Goal: Task Accomplishment & Management: Complete application form

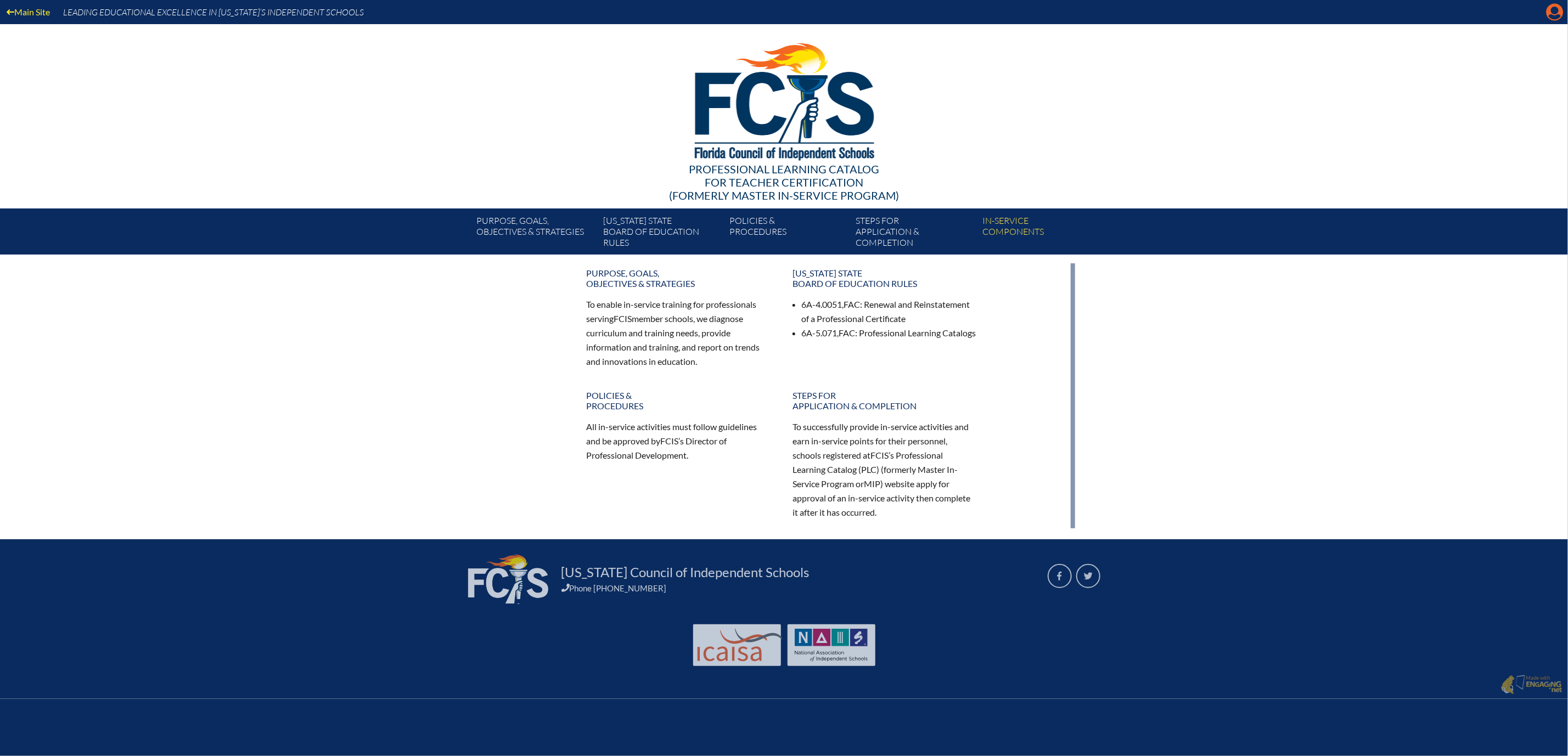
click at [1552, 17] on icon "Manage account" at bounding box center [1555, 12] width 18 height 18
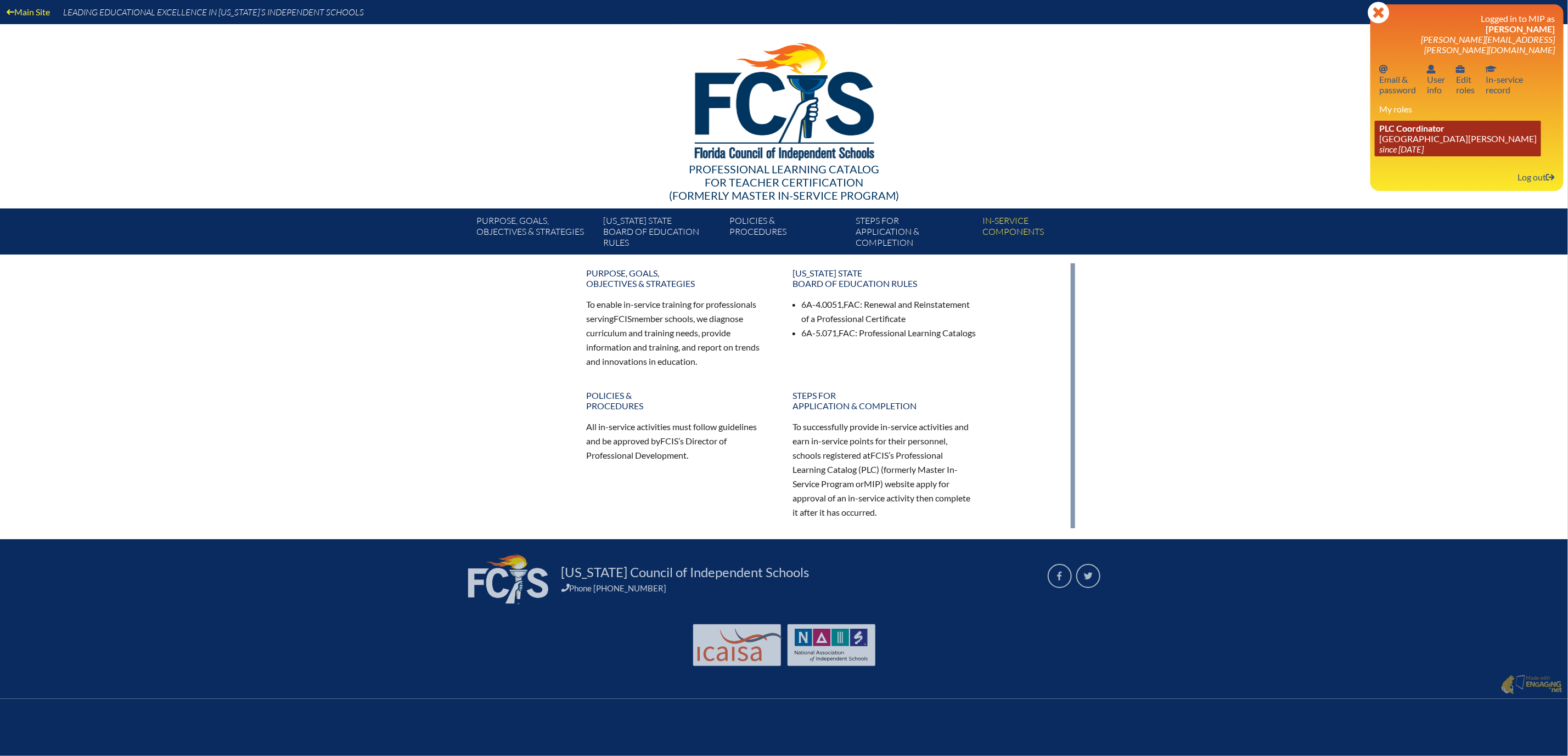
click at [1405, 156] on link "PLC Coordinator Mount Dora Christian Academy since 2024 Jun 30" at bounding box center [1458, 138] width 166 height 36
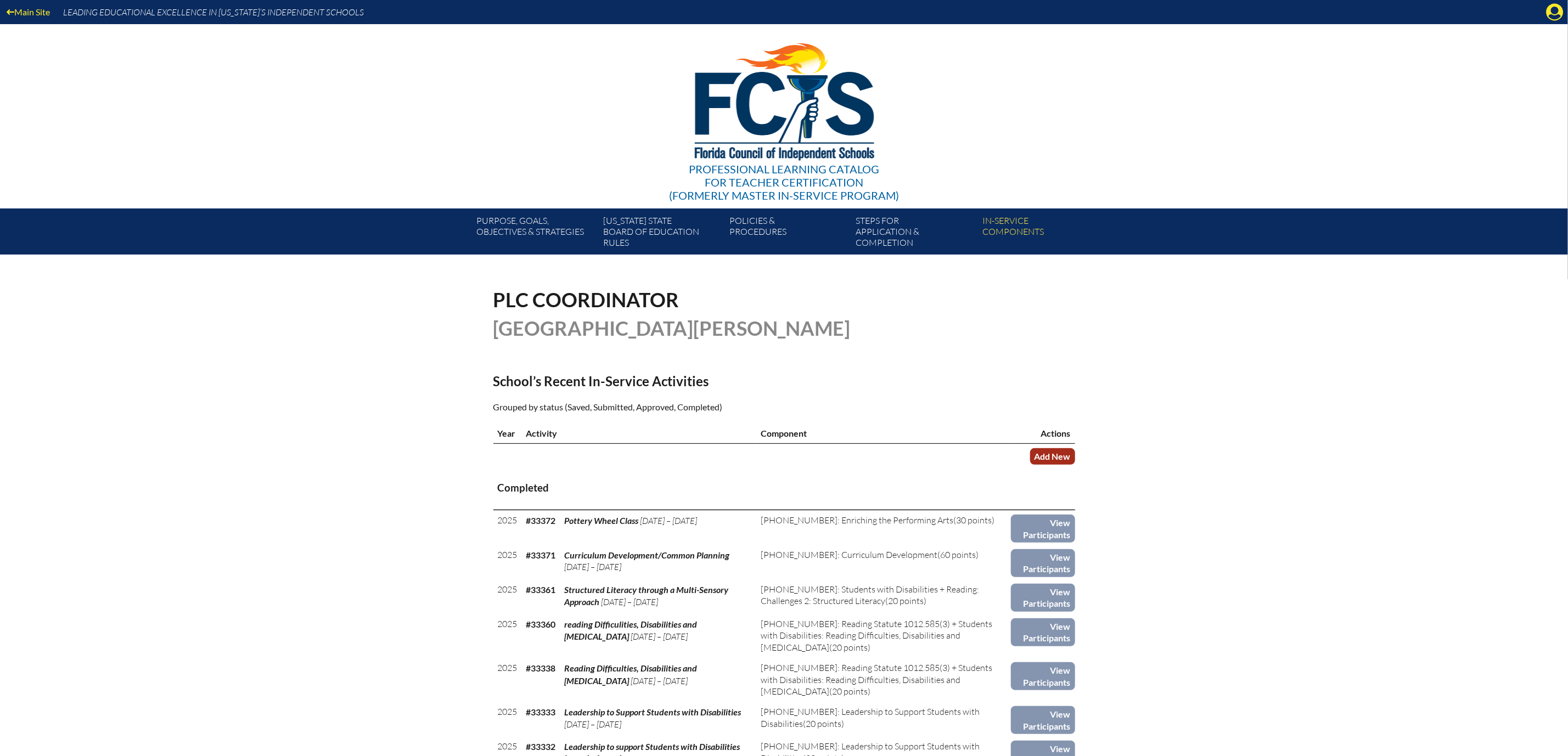
click at [1075, 464] on link "Add New" at bounding box center [1052, 457] width 45 height 16
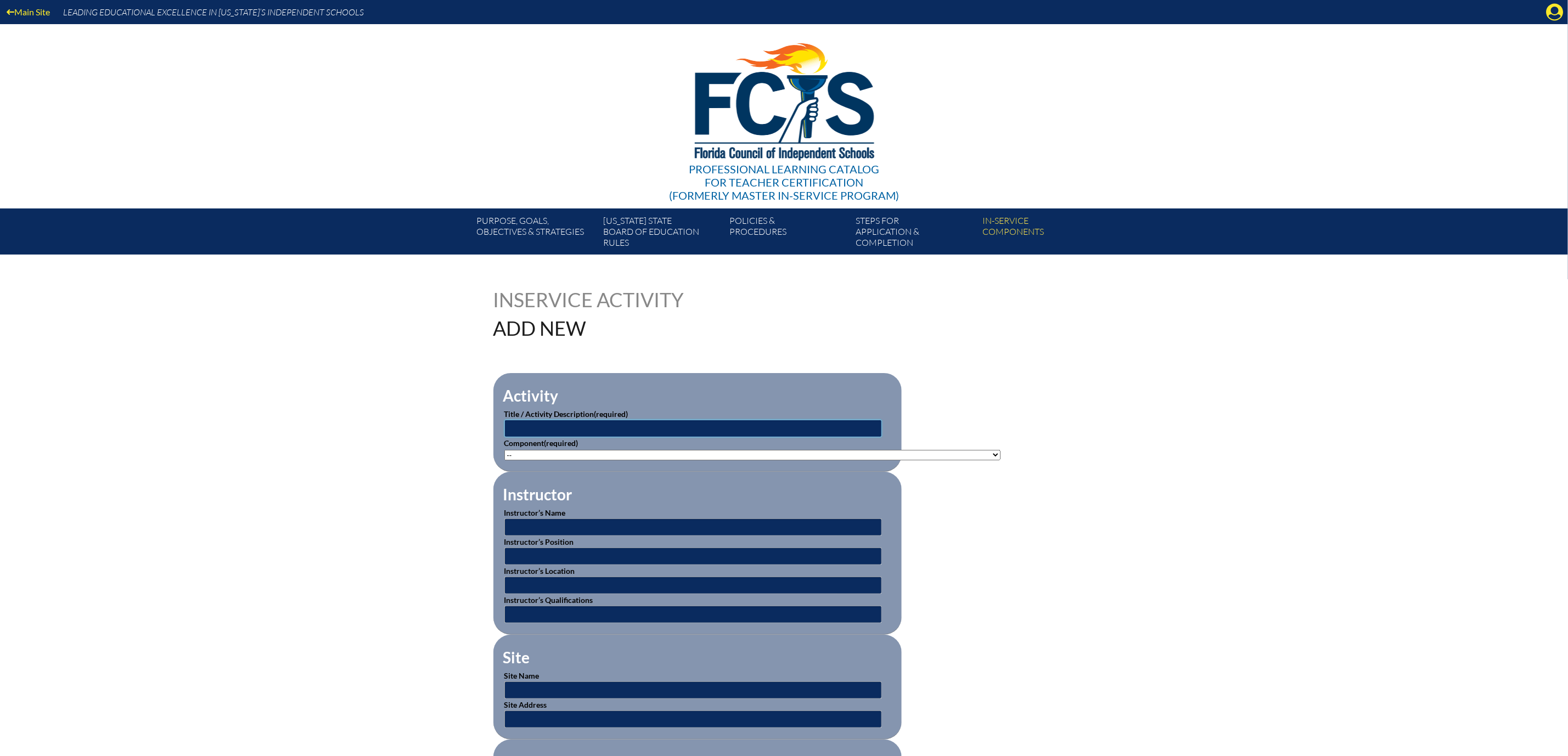
click at [639, 438] on input "text" at bounding box center [693, 429] width 377 height 18
type input "FACA Basketball Clinic Coach Education Program"
click at [1001, 460] on select"]"] "-- 1-000-001: Appropriate Art Activities 1-000-002: Concept and Art Process for…" at bounding box center [752, 455] width 496 height 10
select select"]"] "20396"
click at [505, 460] on select"]"] "-- 1-000-001: Appropriate Art Activities 1-000-002: Concept and Art Process for…" at bounding box center [752, 455] width 496 height 10
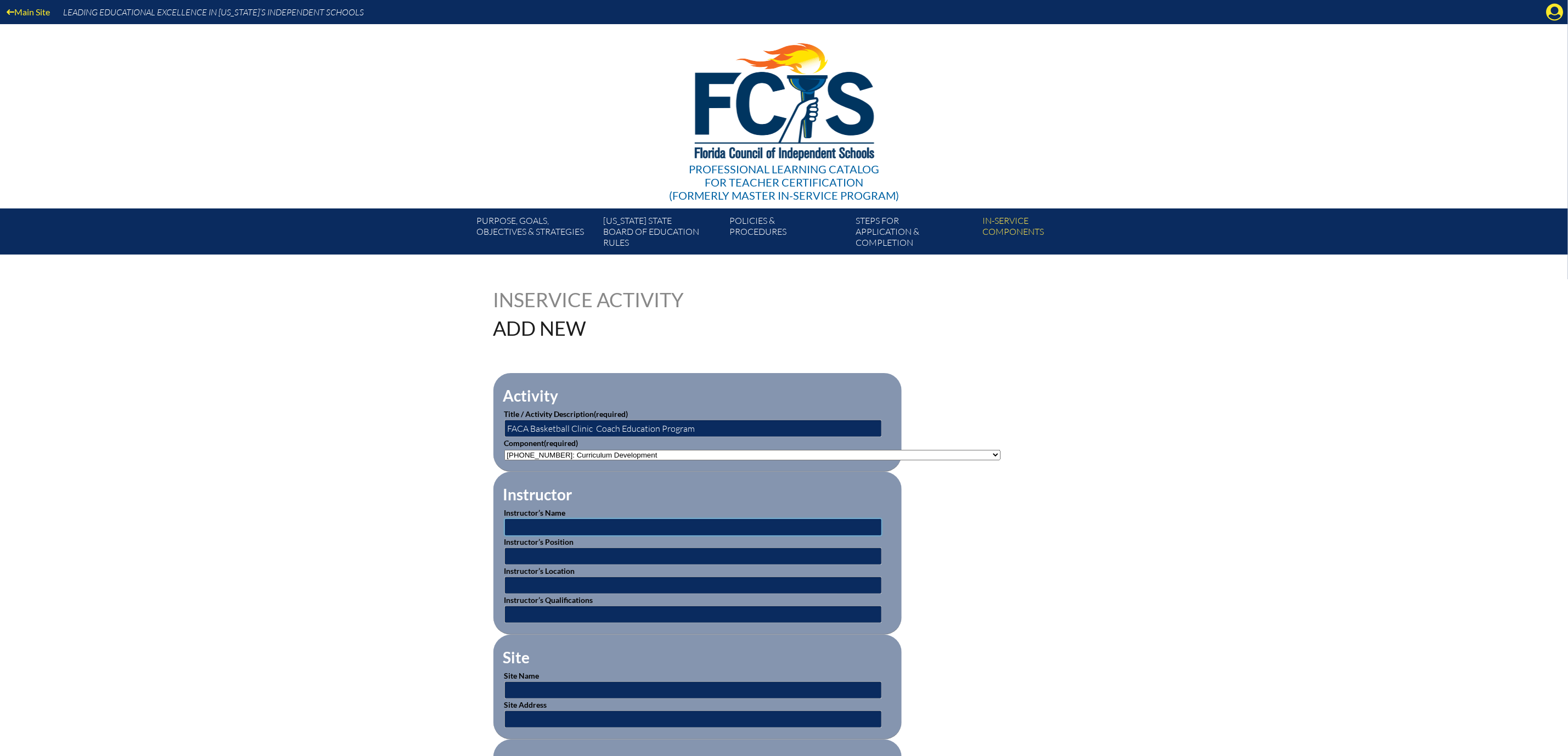
click at [516, 536] on input "text" at bounding box center [693, 527] width 377 height 18
type input "[US_STATE] Athletic Coaches Association"
click at [517, 594] on input "text" at bounding box center [693, 586] width 377 height 18
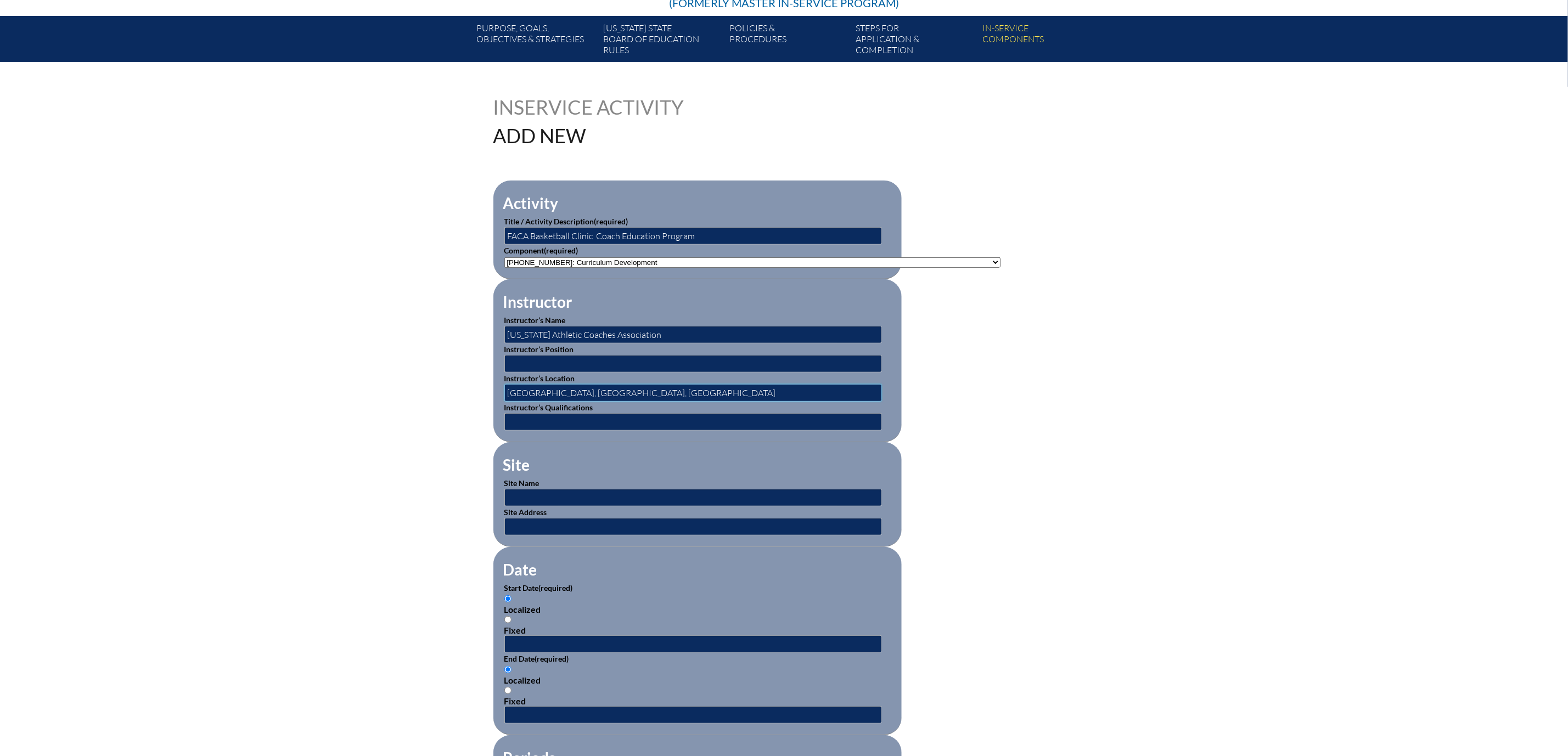
scroll to position [247, 0]
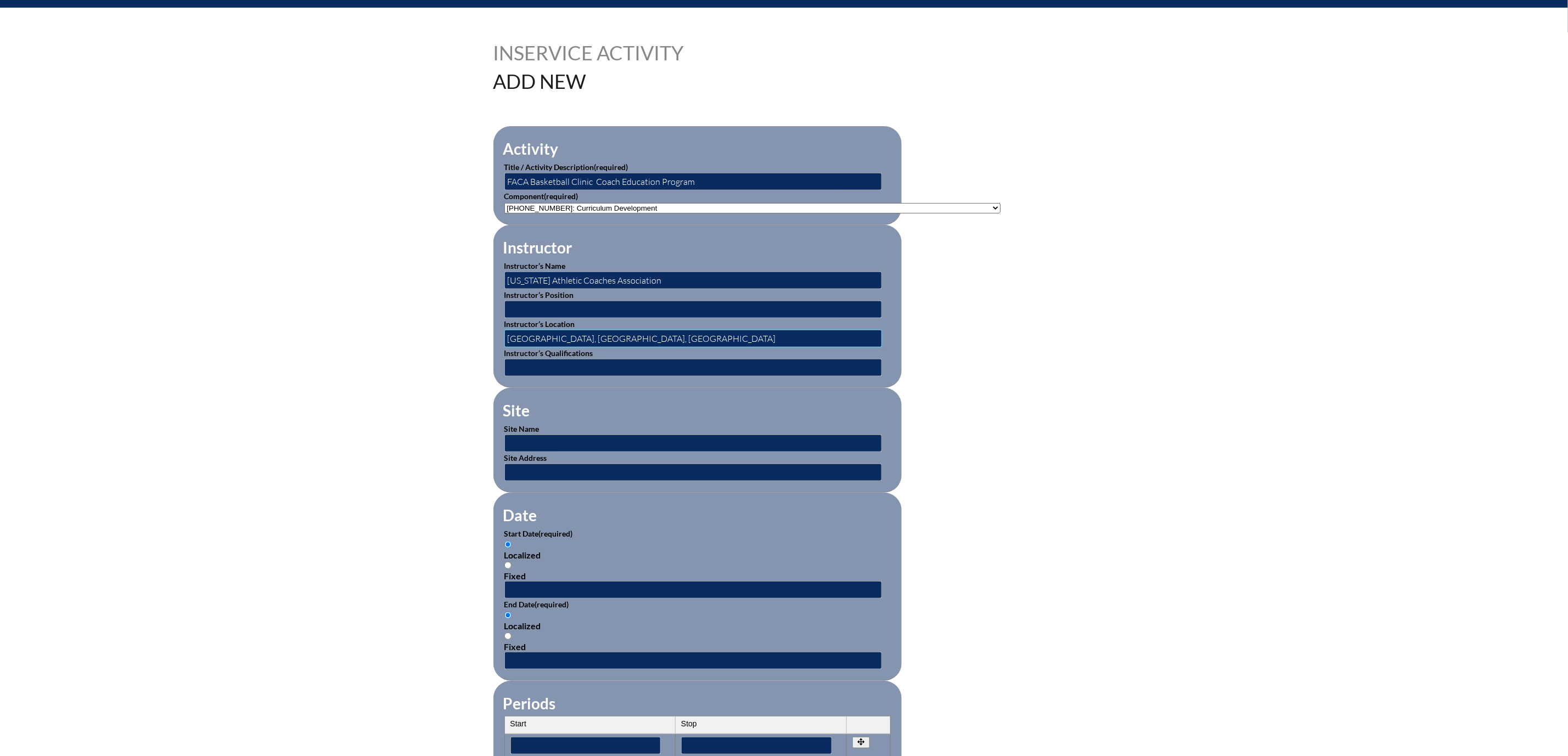
type input "[GEOGRAPHIC_DATA], [GEOGRAPHIC_DATA], [GEOGRAPHIC_DATA]"
click at [505, 452] on input "text" at bounding box center [693, 443] width 377 height 18
type input "Hilton Garden Inn"
click at [505, 481] on input "text" at bounding box center [693, 472] width 377 height 18
type input "Orlando, FL"
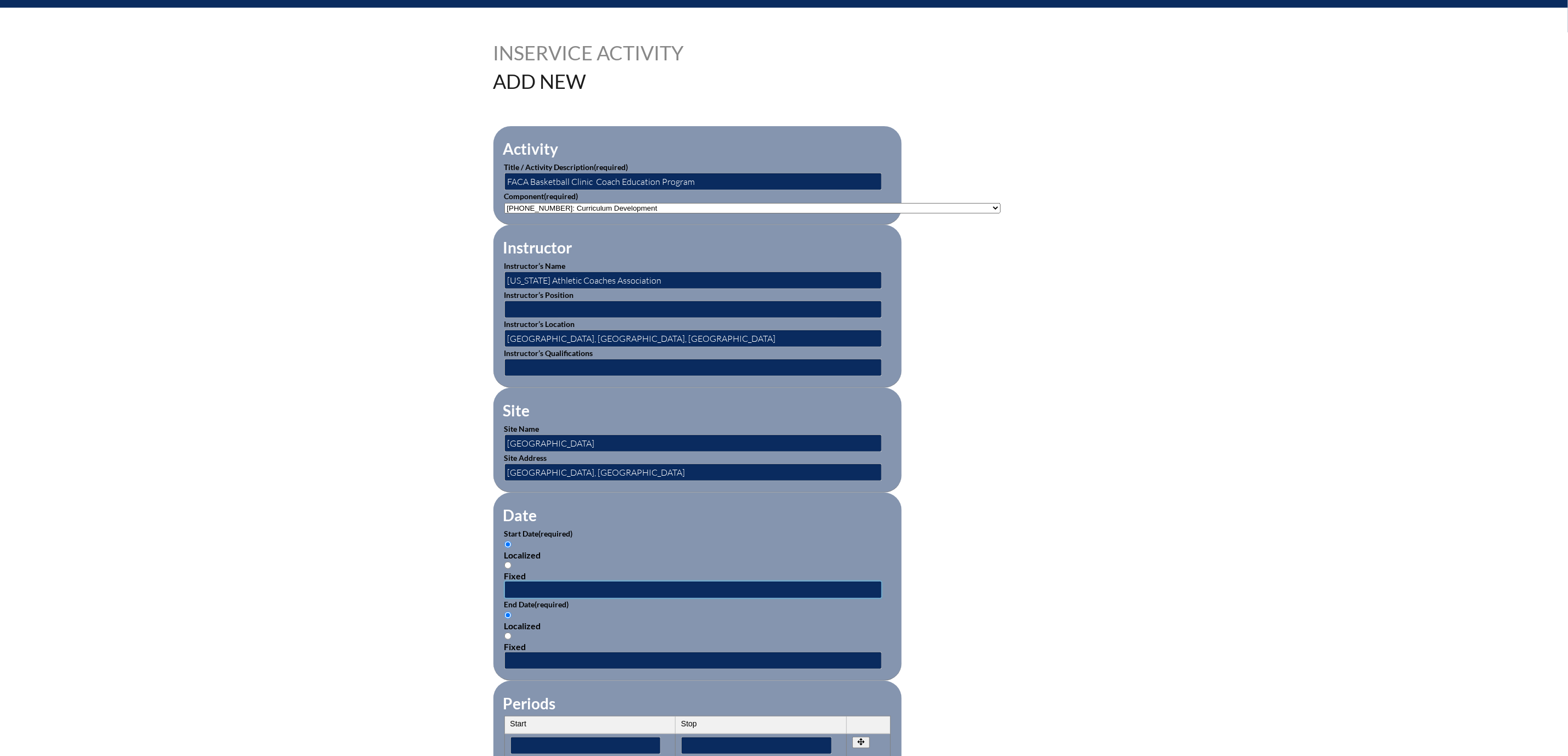
click at [505, 599] on input "text" at bounding box center [693, 590] width 377 height 18
click at [526, 747] on link "2" at bounding box center [527, 750] width 4 height 9
type input "2025-10-02 10:46 AM"
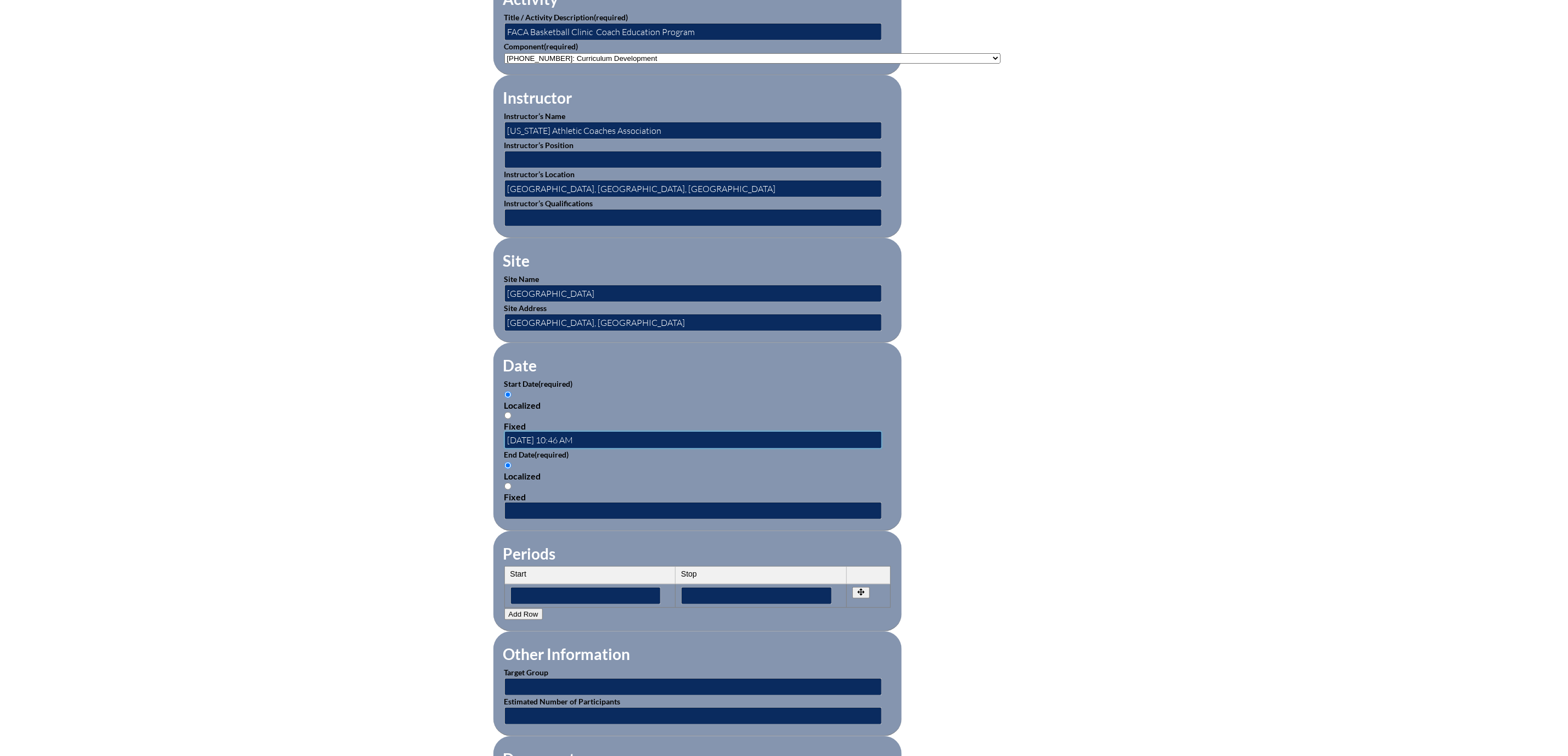
scroll to position [411, 0]
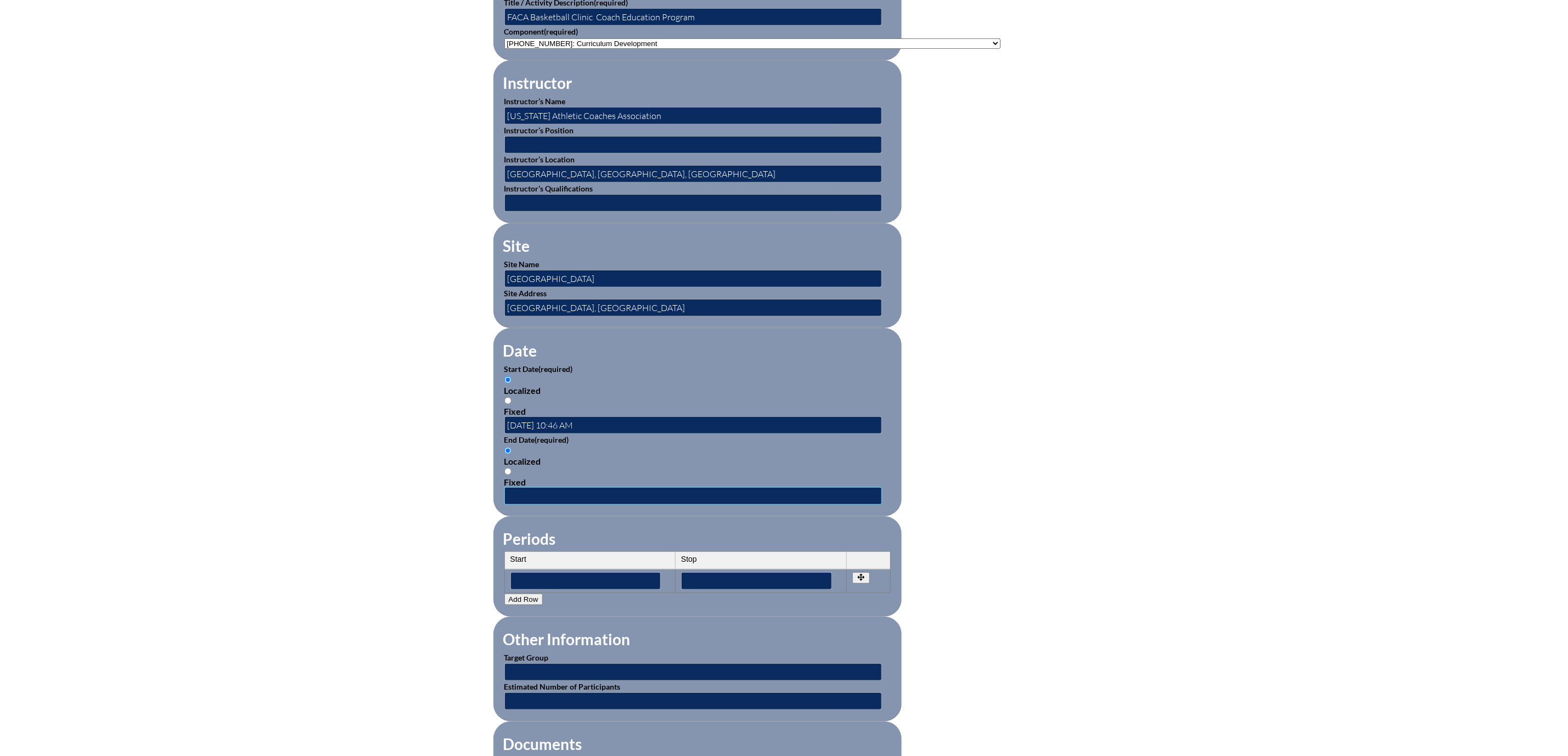
click at [505, 505] on input "text" at bounding box center [693, 496] width 377 height 18
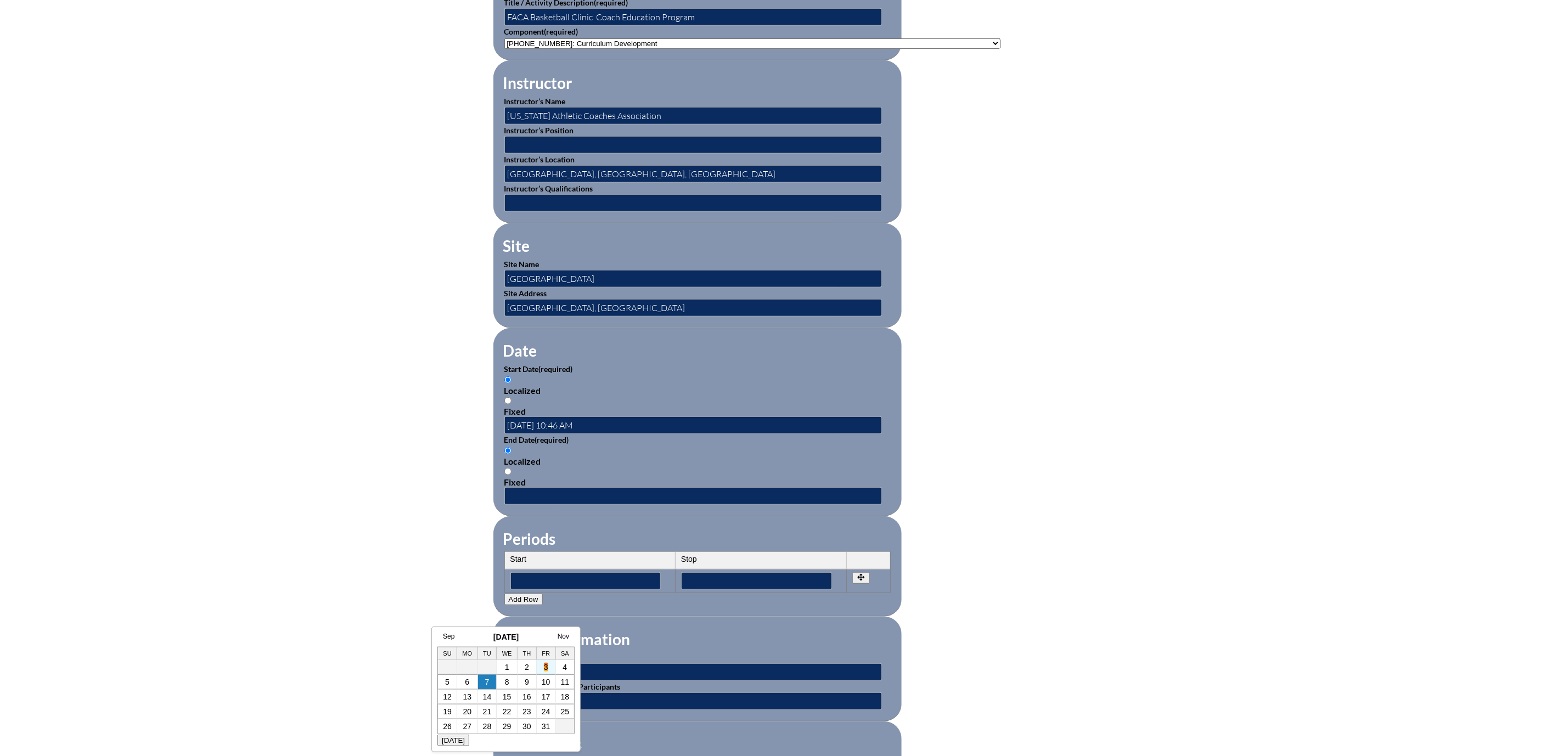
click at [545, 665] on link "3" at bounding box center [546, 667] width 4 height 9
type input "2025-10-03 10:47 AM"
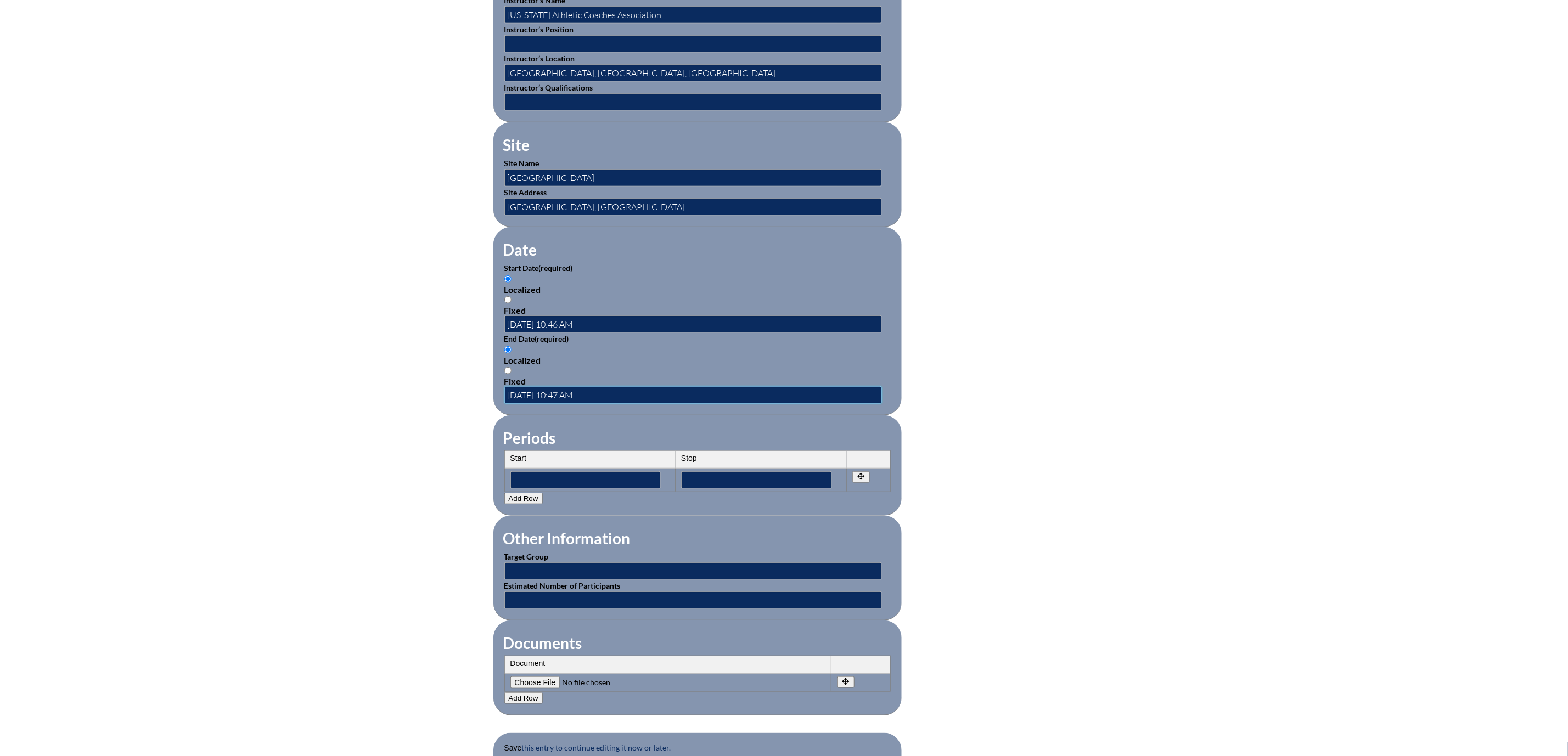
scroll to position [576, 0]
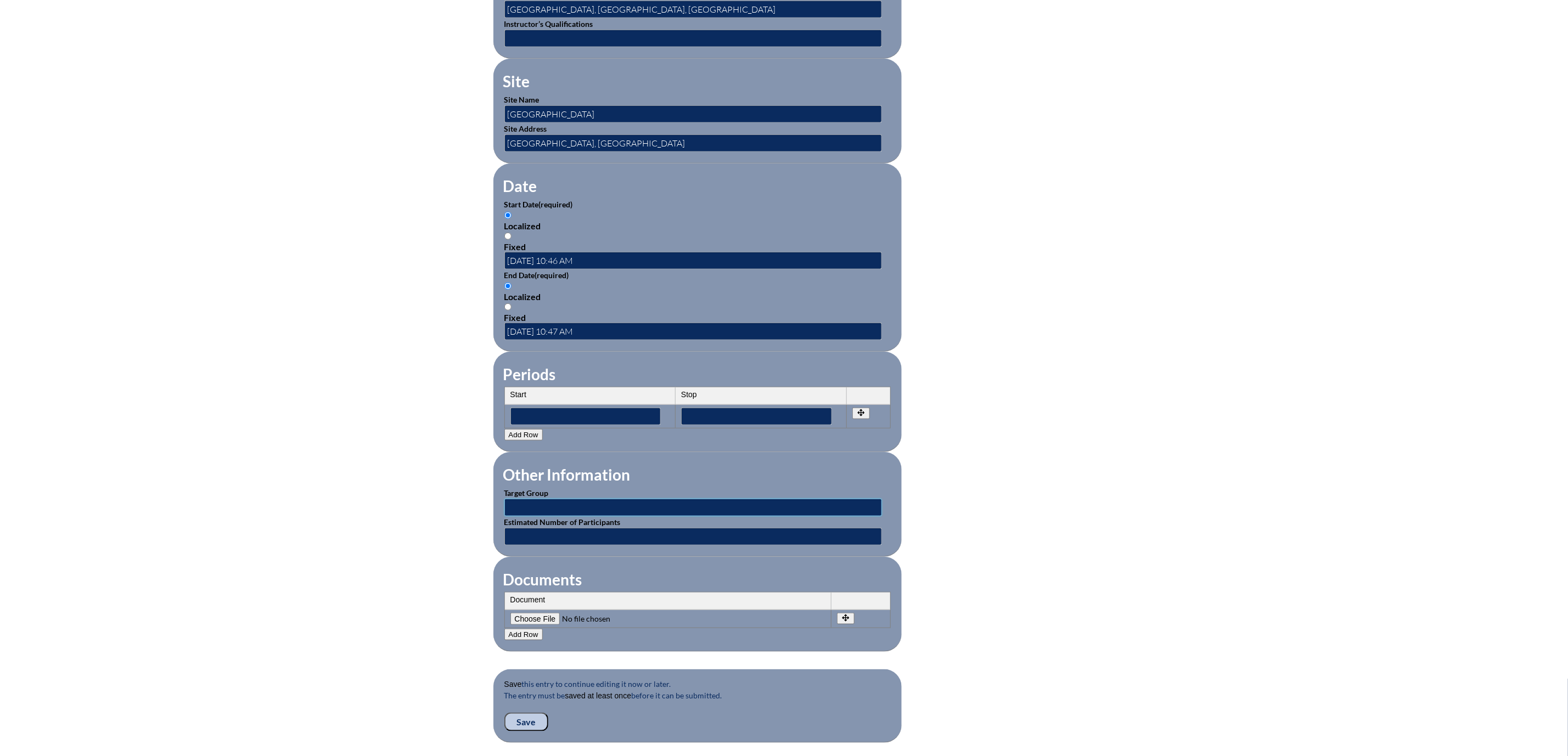
click at [505, 516] on input "text" at bounding box center [693, 508] width 377 height 18
type input "Coaches"
click at [505, 545] on input "text" at bounding box center [693, 536] width 377 height 18
type input "1"
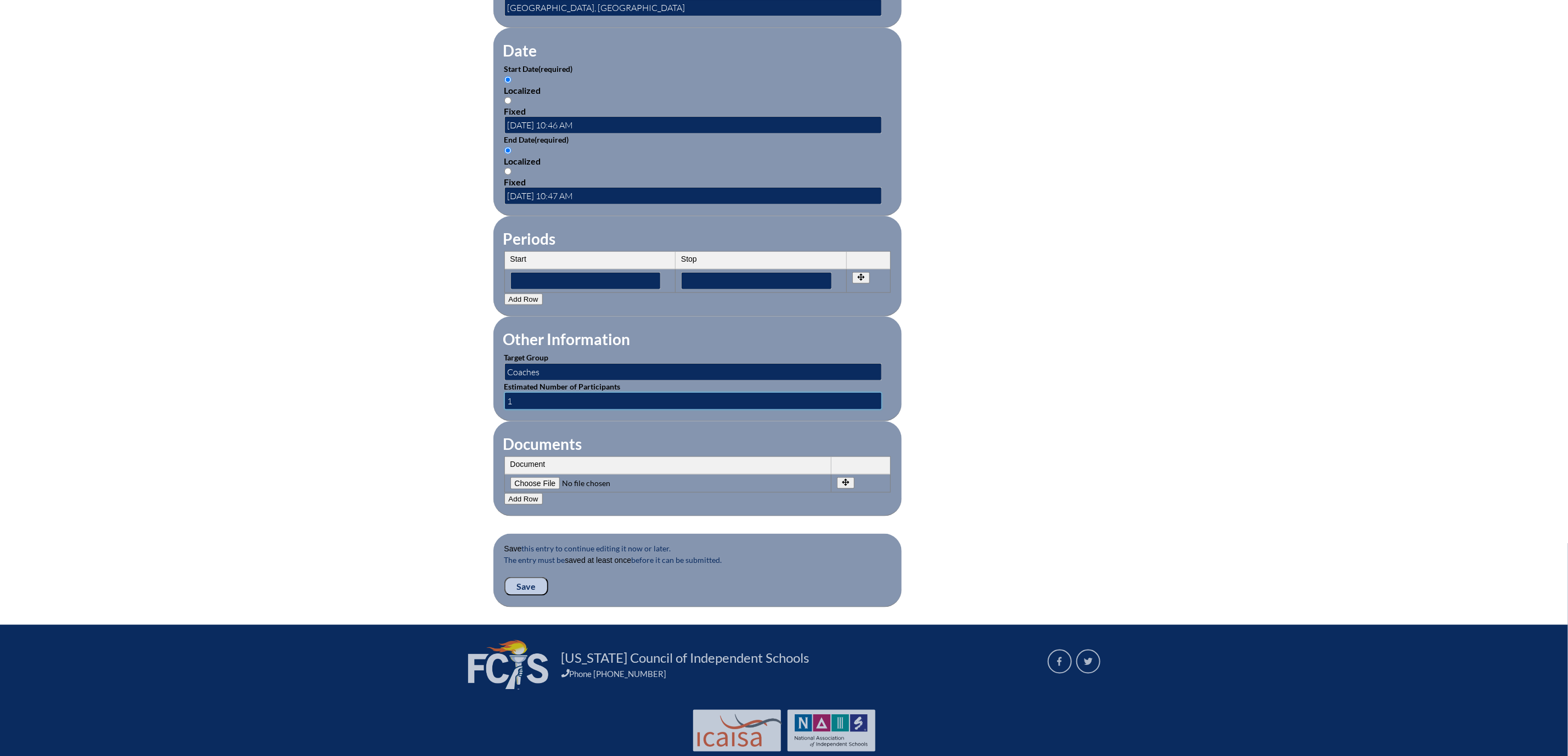
scroll to position [823, 0]
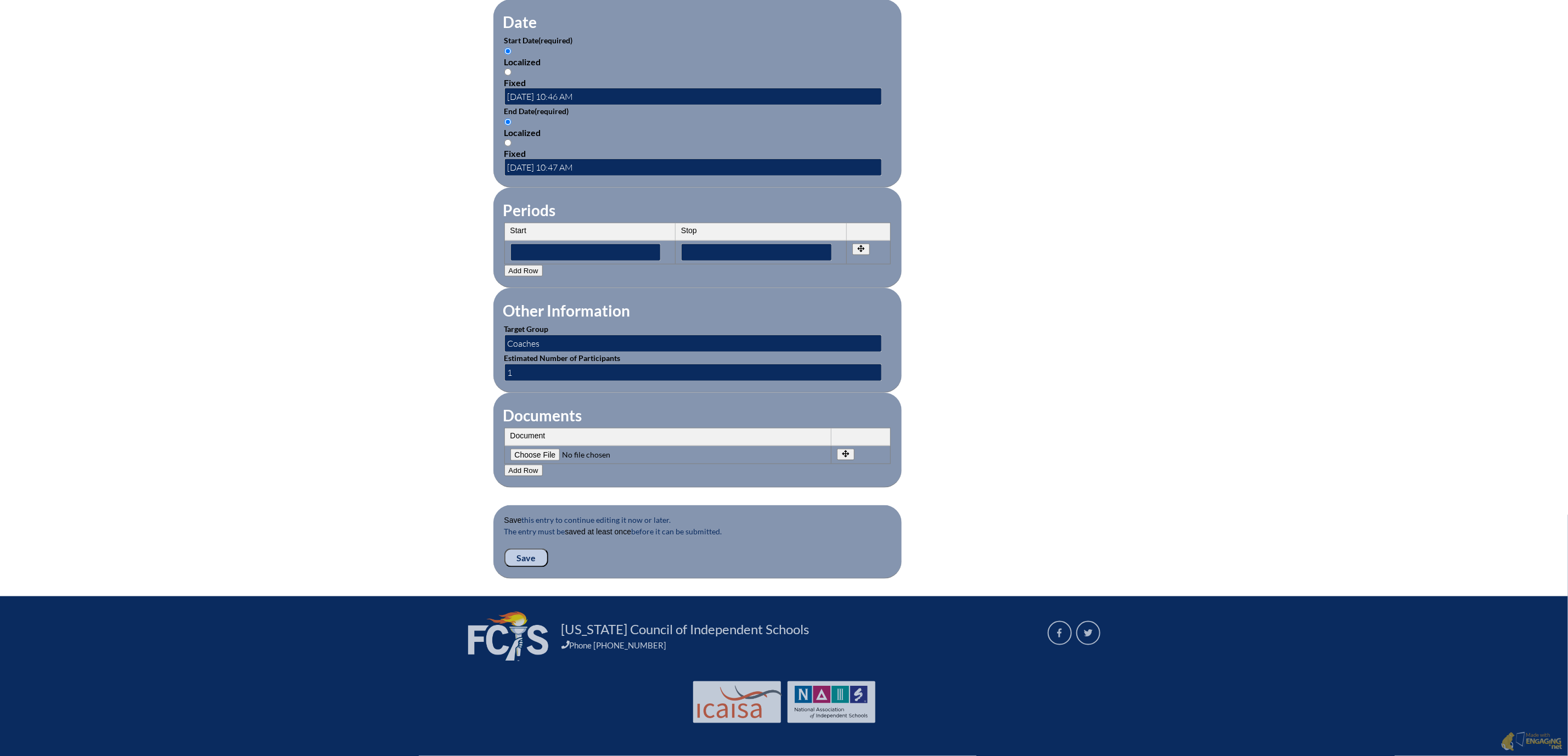
click at [511, 461] on input"] "file" at bounding box center [585, 455] width 149 height 12
type input"] "C:\fakepath\FACA Basketball Clinic - Steven Hayes.pdf"
click at [505, 567] on input "Save" at bounding box center [527, 558] width 44 height 19
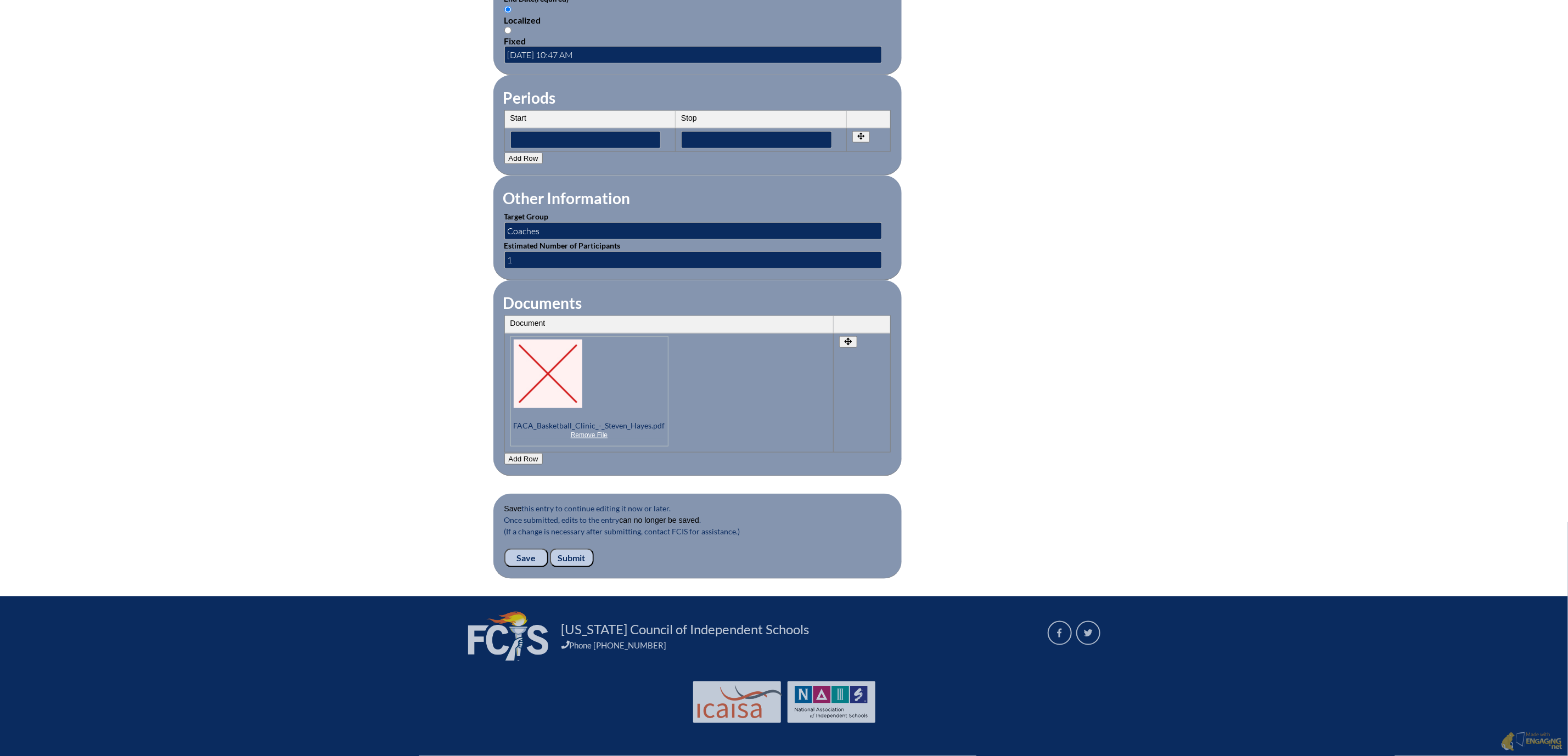
scroll to position [1057, 0]
click at [550, 549] on input "Submit" at bounding box center [572, 558] width 44 height 19
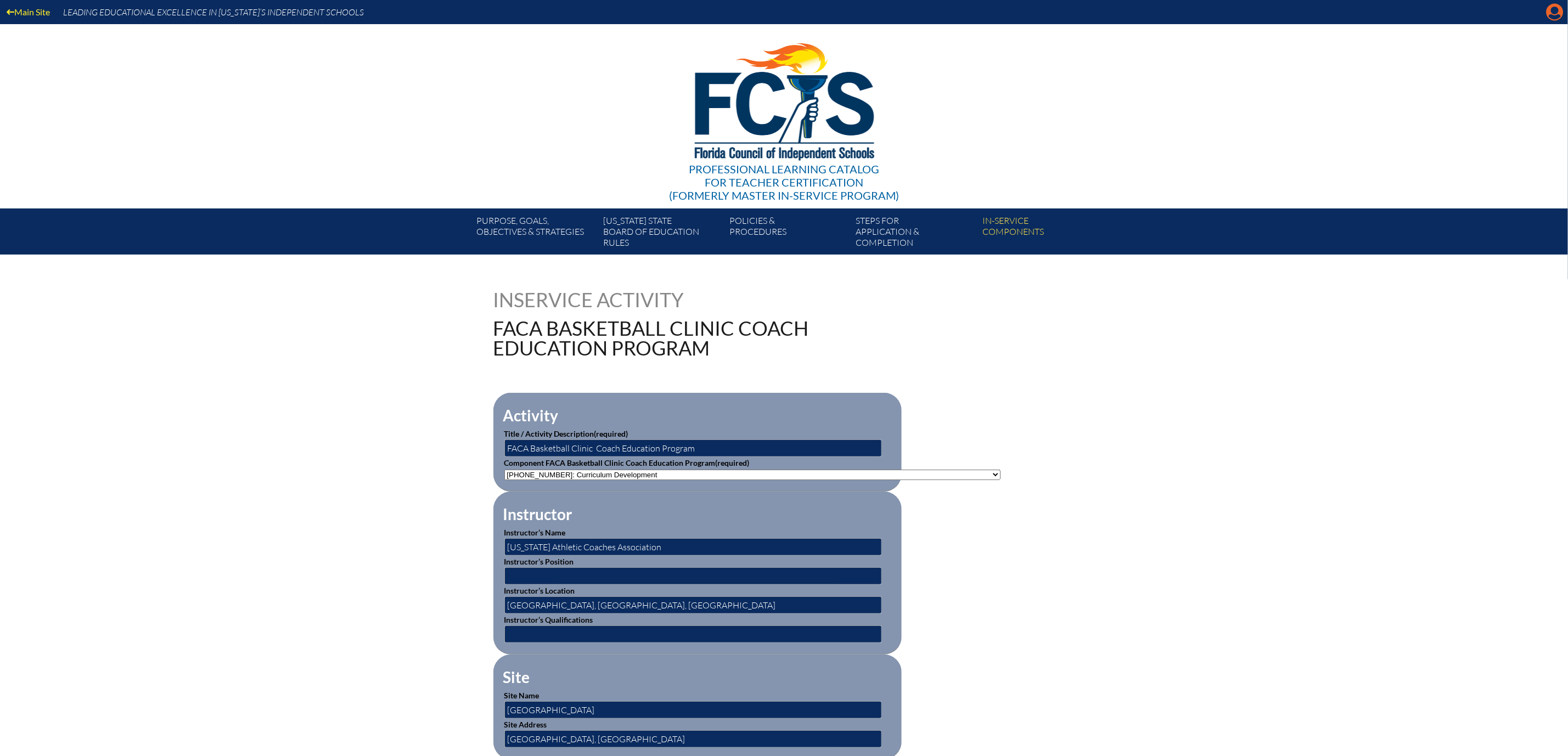
click at [1556, 12] on icon at bounding box center [1555, 12] width 17 height 17
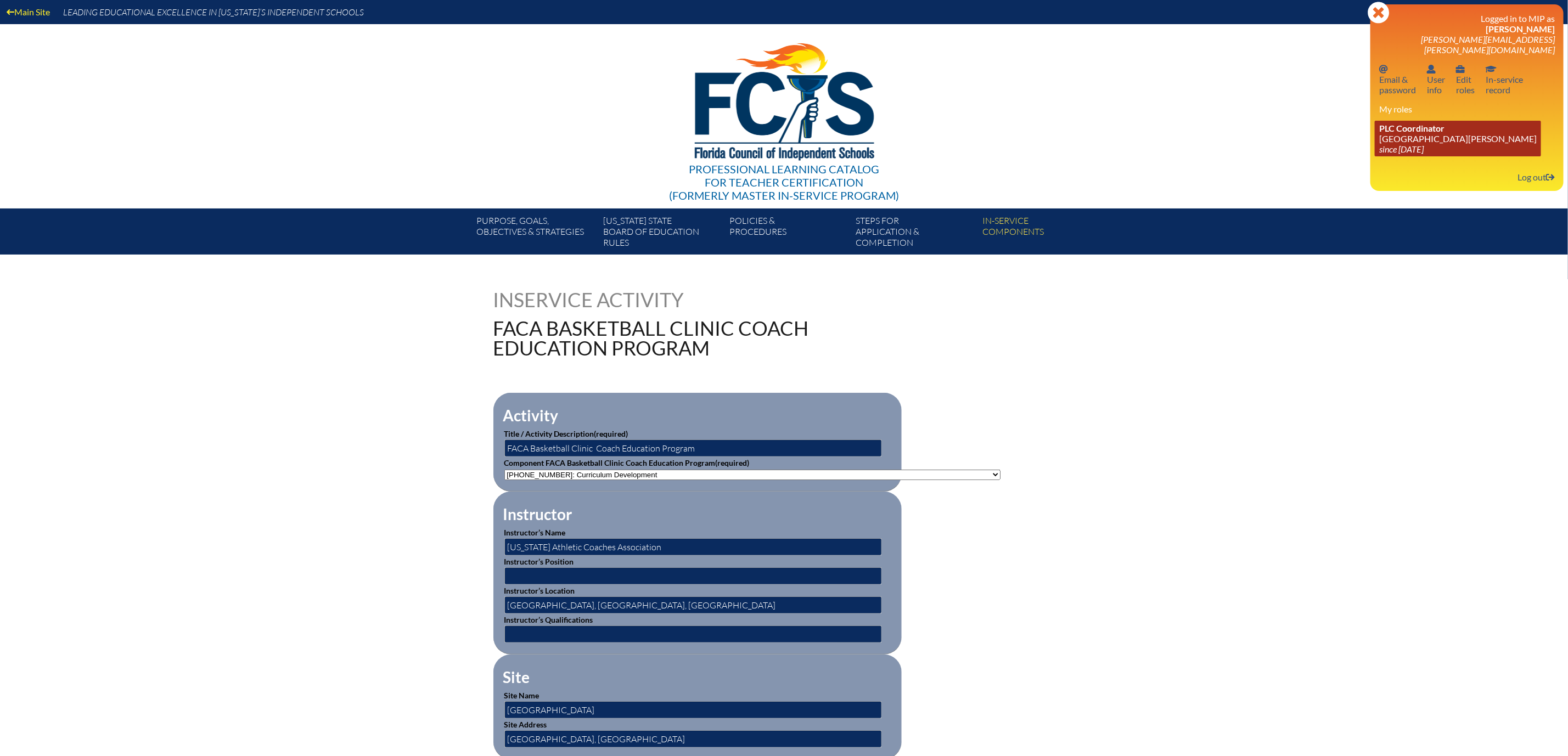
click at [1383, 156] on link "PLC Coordinator Mount Dora Christian Academy since 2024 Jun 30" at bounding box center [1458, 138] width 166 height 36
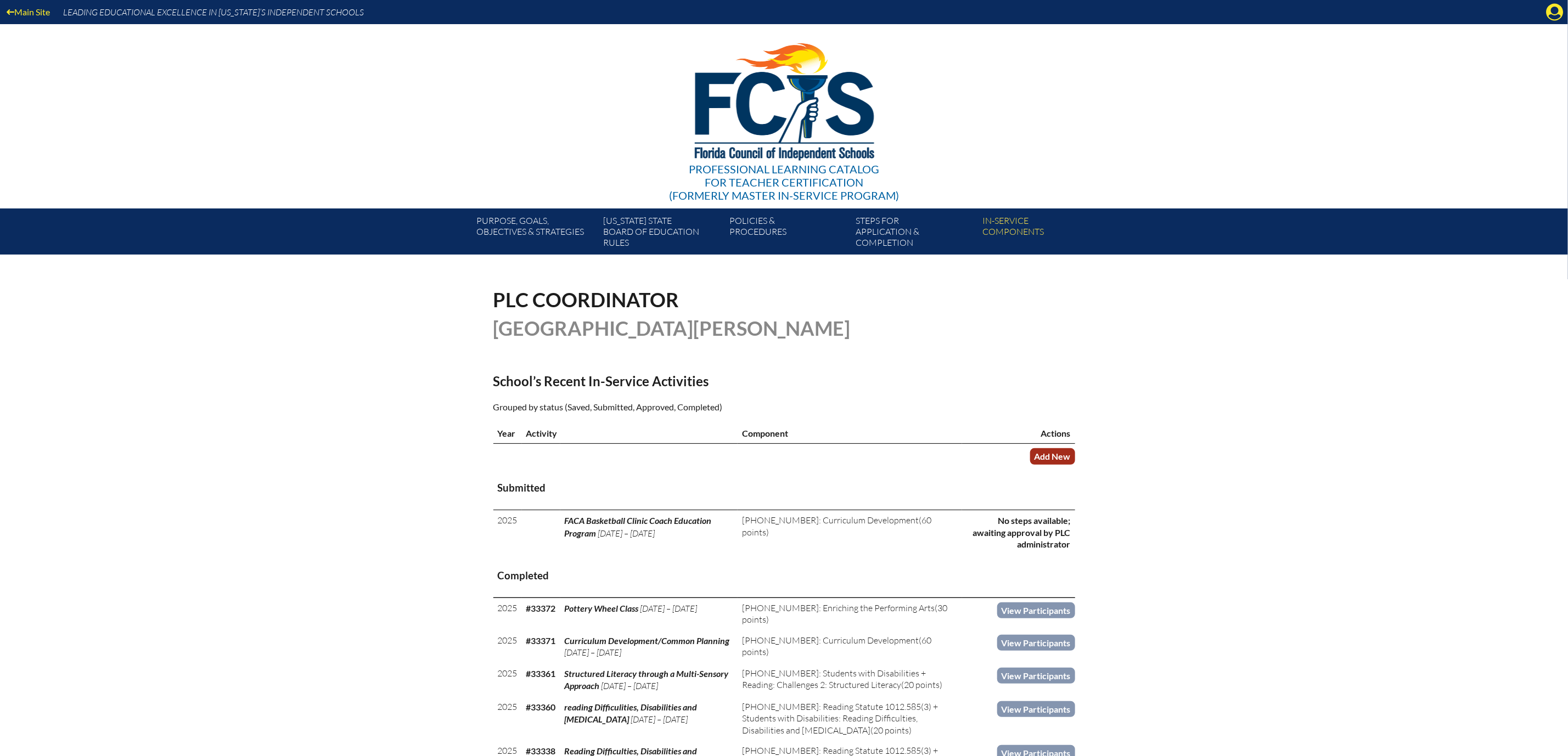
click at [1075, 464] on link "Add New" at bounding box center [1052, 457] width 45 height 16
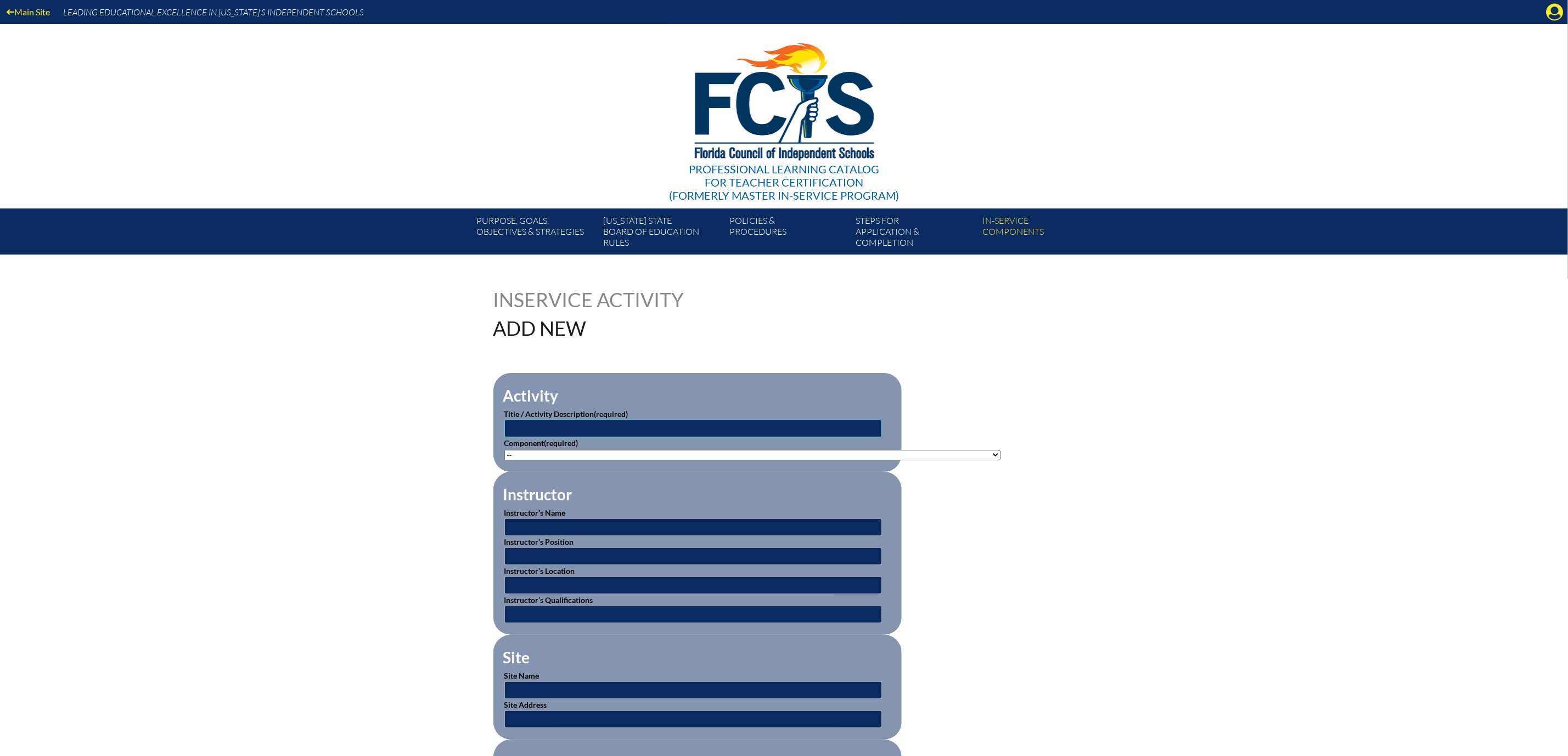
click at [533, 438] on input "text" at bounding box center [693, 429] width 377 height 18
type input "Coach Education Program - FACA Sports Conference"
click at [1001, 460] on select"]"] "-- 1-000-001: Appropriate Art Activities 1-000-002: Concept and Art Process for…" at bounding box center [752, 455] width 496 height 10
select select"]"] "20396"
click at [505, 460] on select"]"] "-- 1-000-001: Appropriate Art Activities 1-000-002: Concept and Art Process for…" at bounding box center [752, 455] width 496 height 10
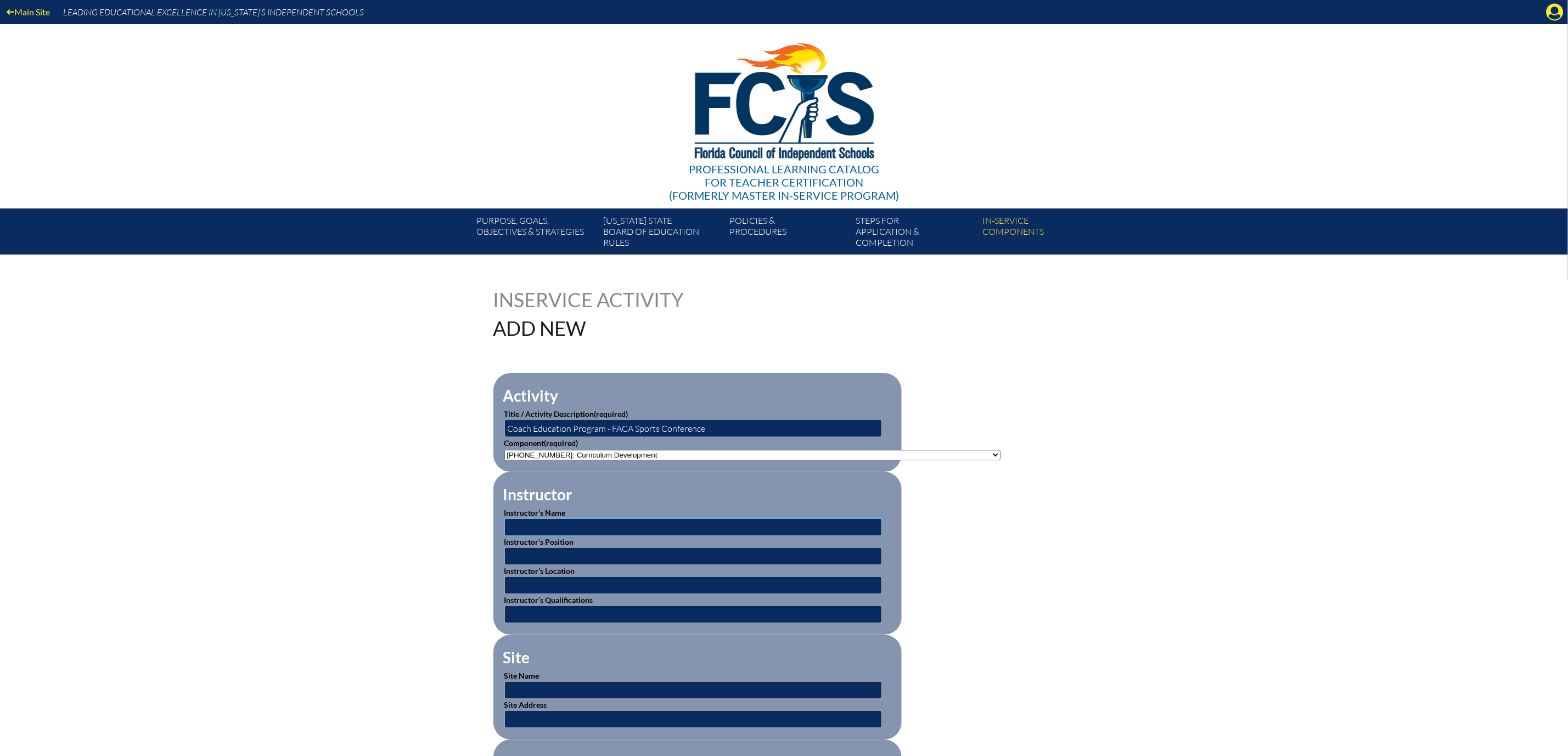
click at [542, 536] on input "text" at bounding box center [693, 527] width 377 height 18
type input "Florida Athletic Coaches Association"
click at [505, 594] on input "text" at bounding box center [693, 586] width 377 height 18
type input "Hilton Garden Inn, Orlando, FL"
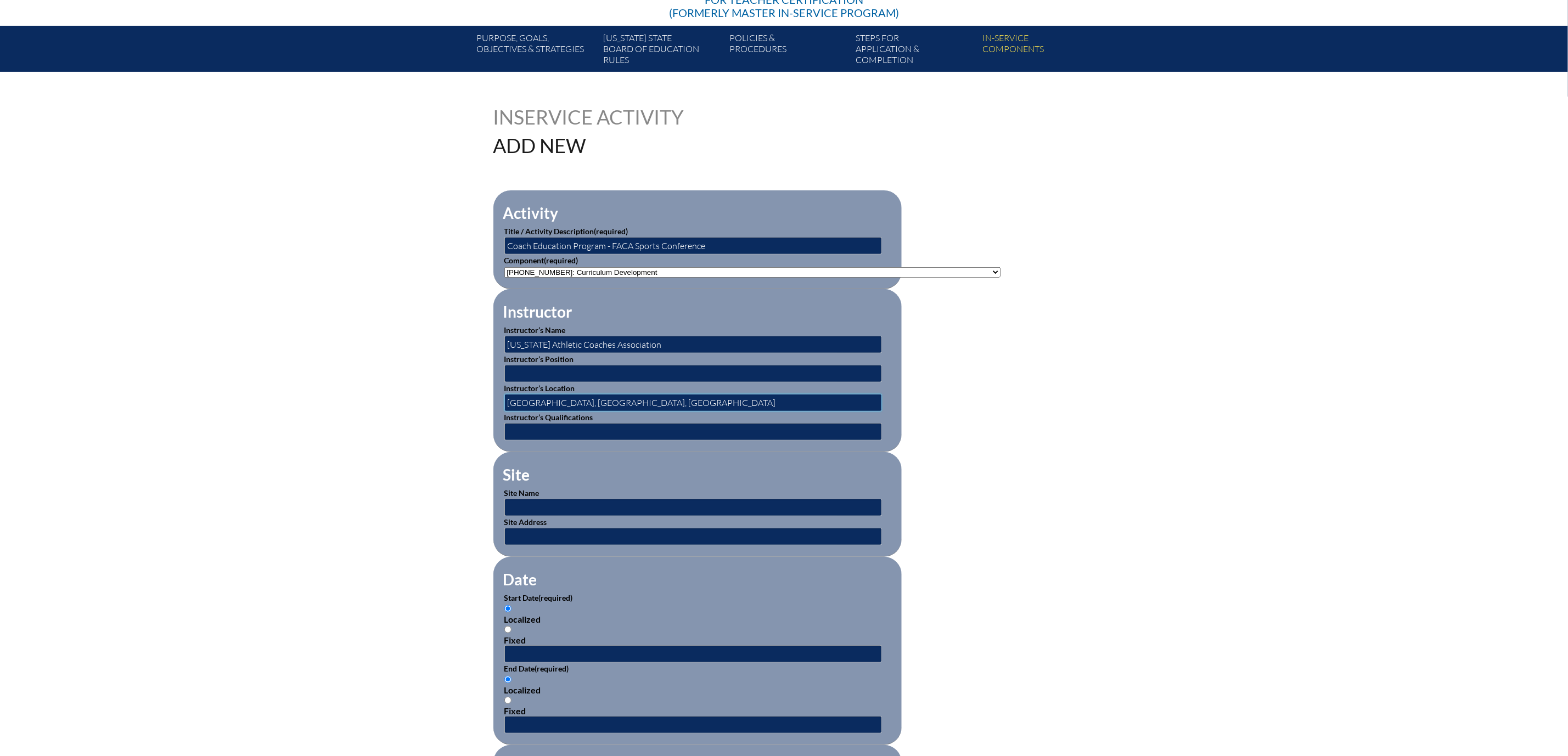
scroll to position [247, 0]
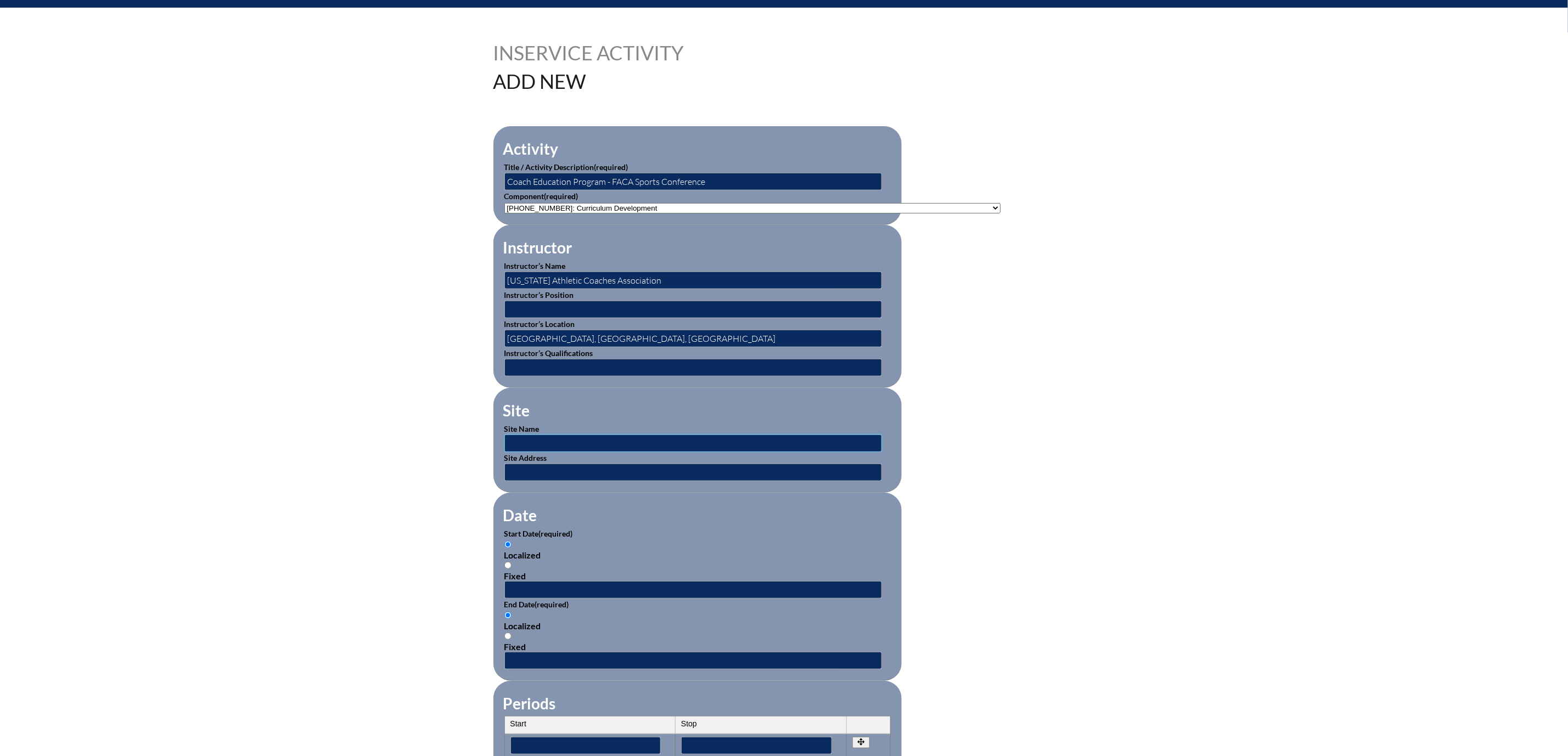
click at [509, 452] on input "text" at bounding box center [693, 443] width 377 height 18
type input "Hilton Garden Inn"
click at [505, 481] on input "text" at bounding box center [693, 472] width 377 height 18
type input "Orlando, FL"
click at [505, 599] on input "text" at bounding box center [693, 590] width 377 height 18
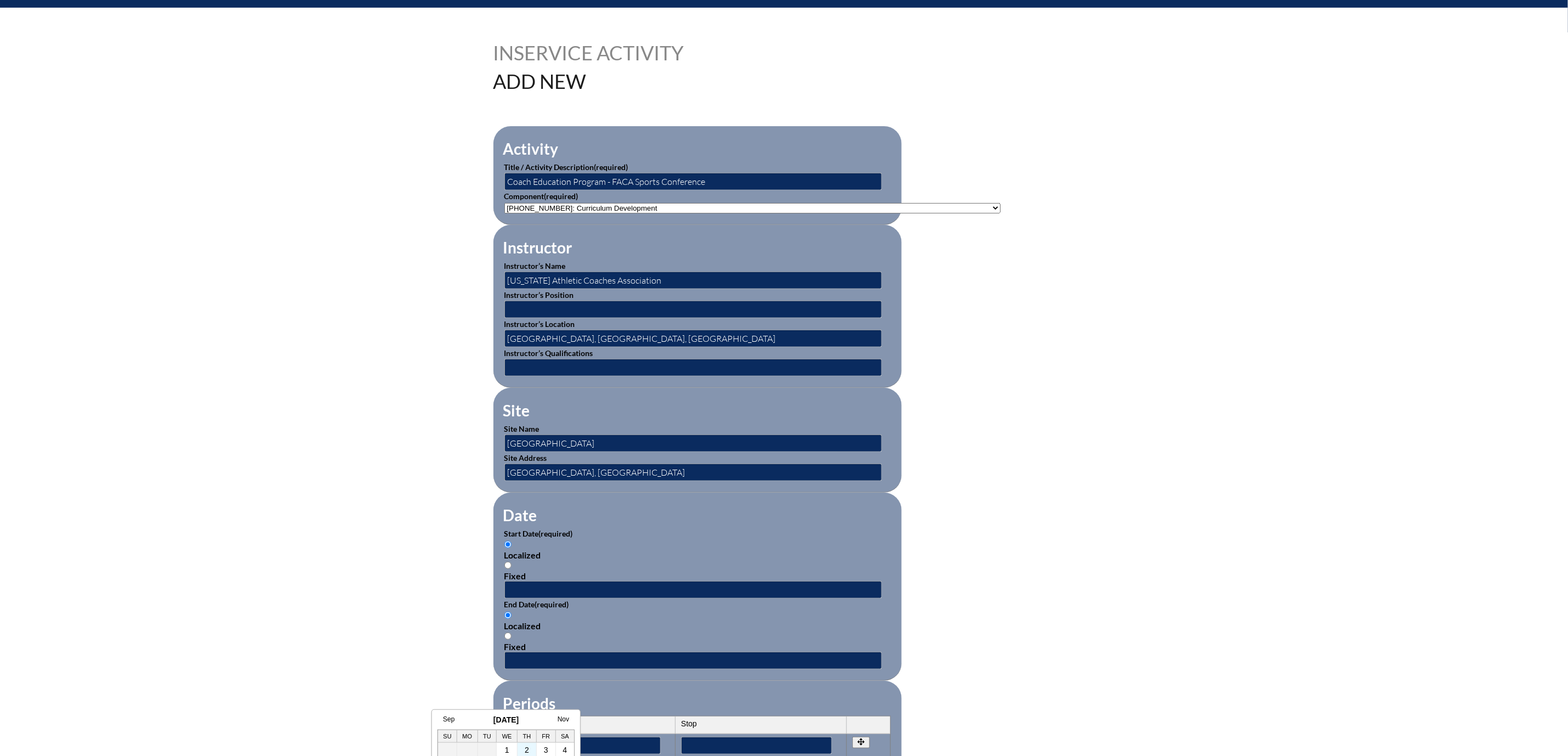
click at [525, 745] on td "2" at bounding box center [527, 751] width 19 height 15
click at [527, 747] on link "2" at bounding box center [527, 750] width 4 height 9
type input "2025-10-02 10:50 AM"
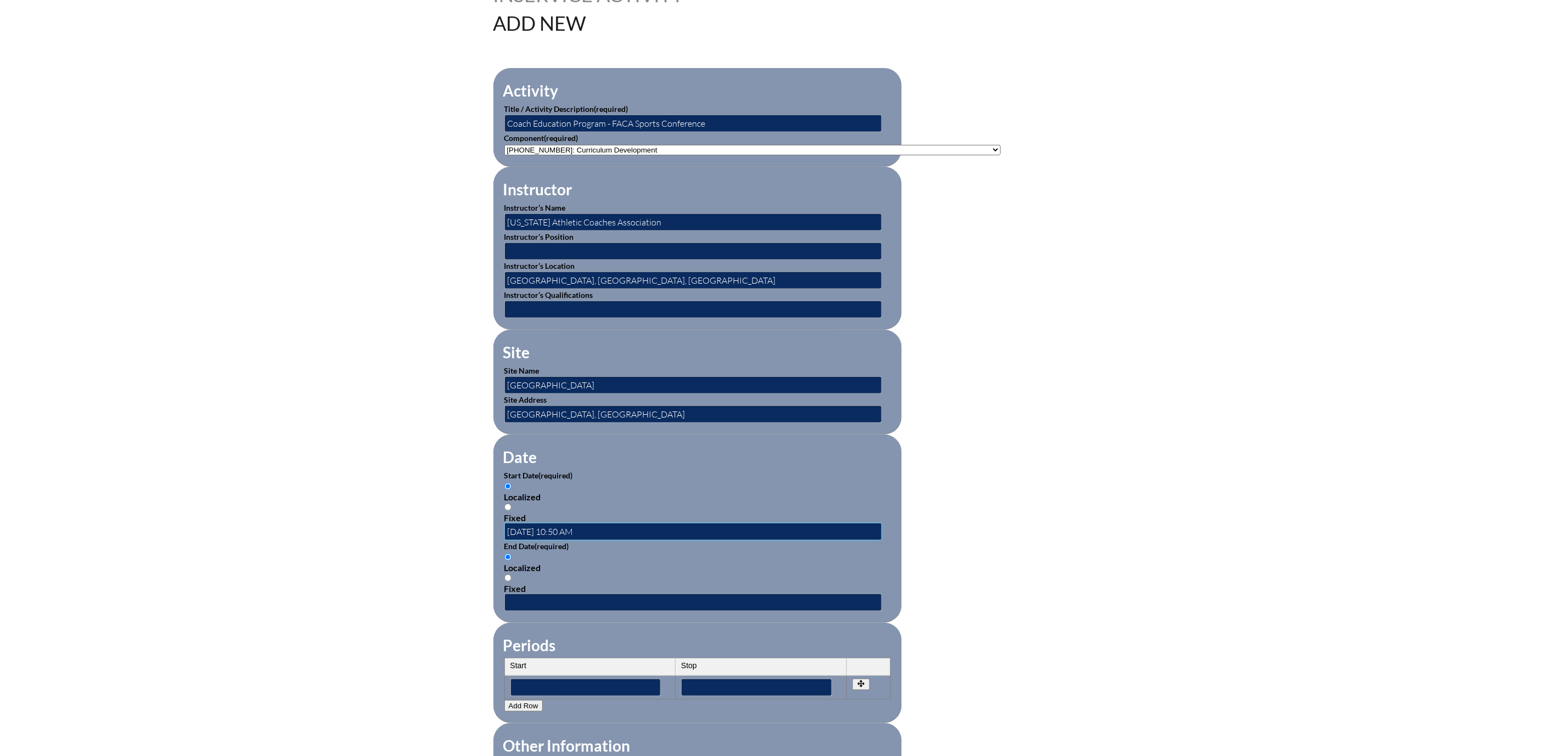
scroll to position [411, 0]
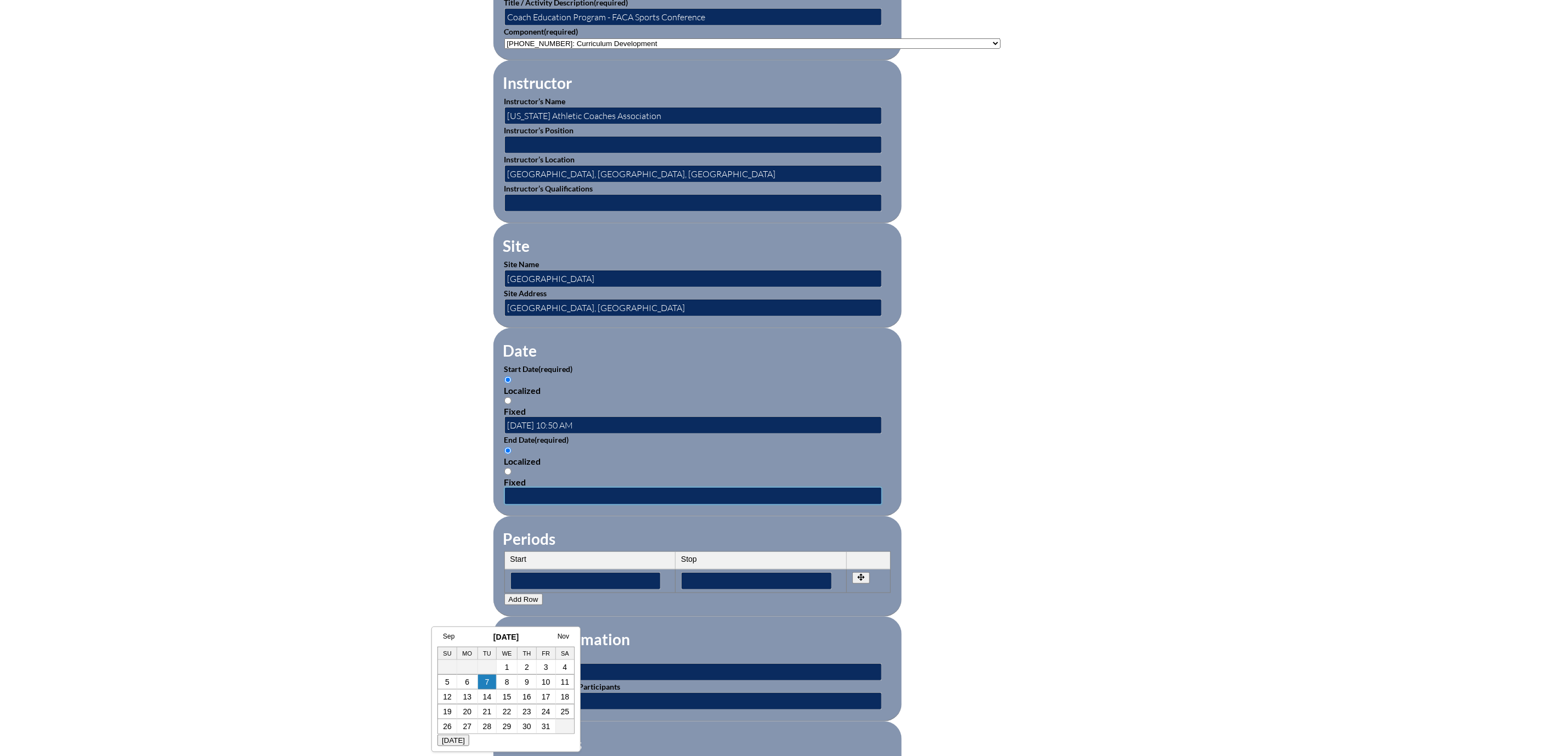
click at [505, 505] on input "text" at bounding box center [693, 496] width 377 height 18
click at [548, 666] on link "3" at bounding box center [546, 667] width 4 height 9
type input "2025-10-03 10:50 AM"
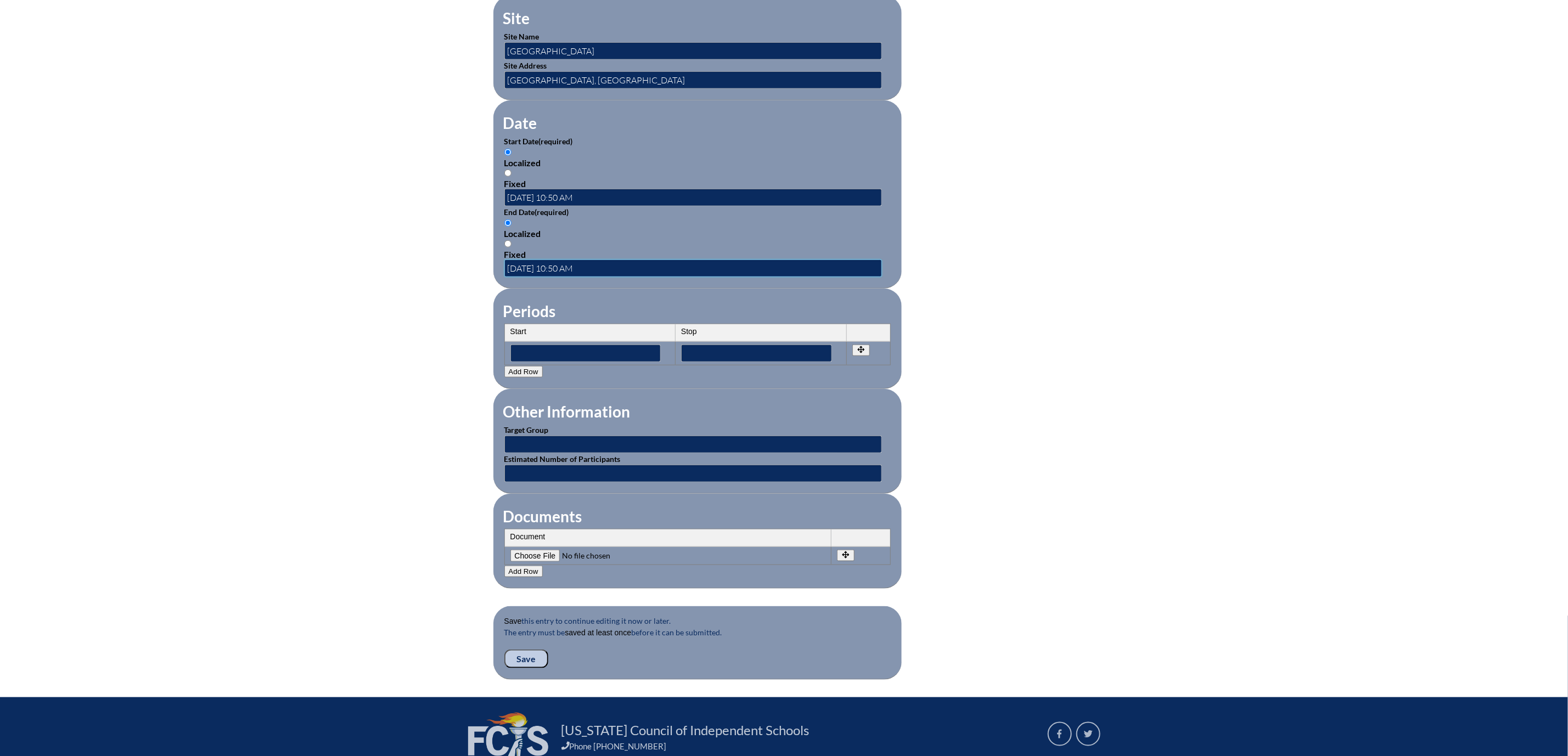
scroll to position [659, 0]
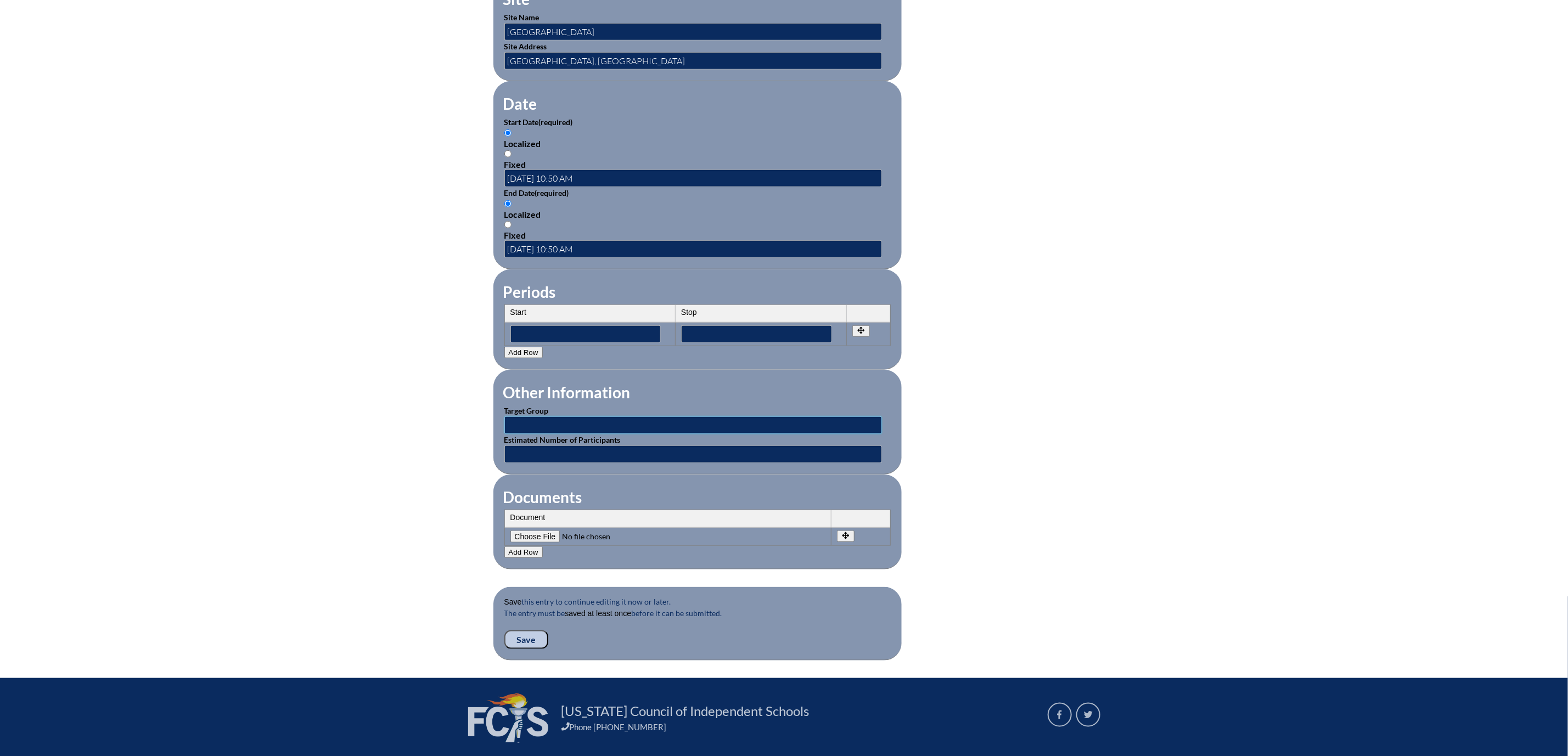
click at [505, 434] on input "text" at bounding box center [693, 425] width 377 height 18
type input "Coaches"
click at [509, 463] on input "text" at bounding box center [693, 454] width 377 height 18
type input "1"
click at [511, 543] on input"] "file" at bounding box center [585, 537] width 149 height 12
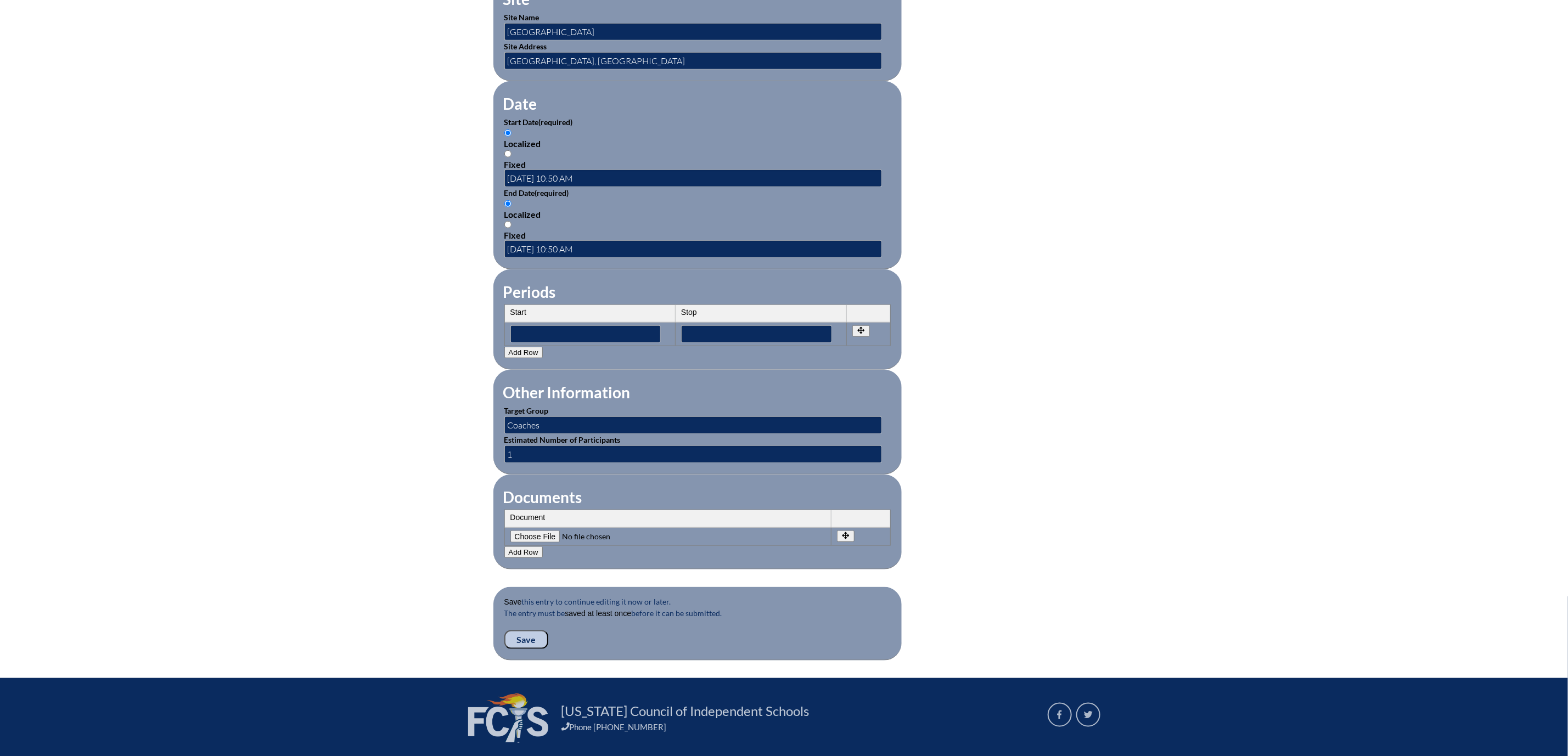
type input"] "C:\fakepath\Coach Education Program - Perry Petruccelli.pdf"
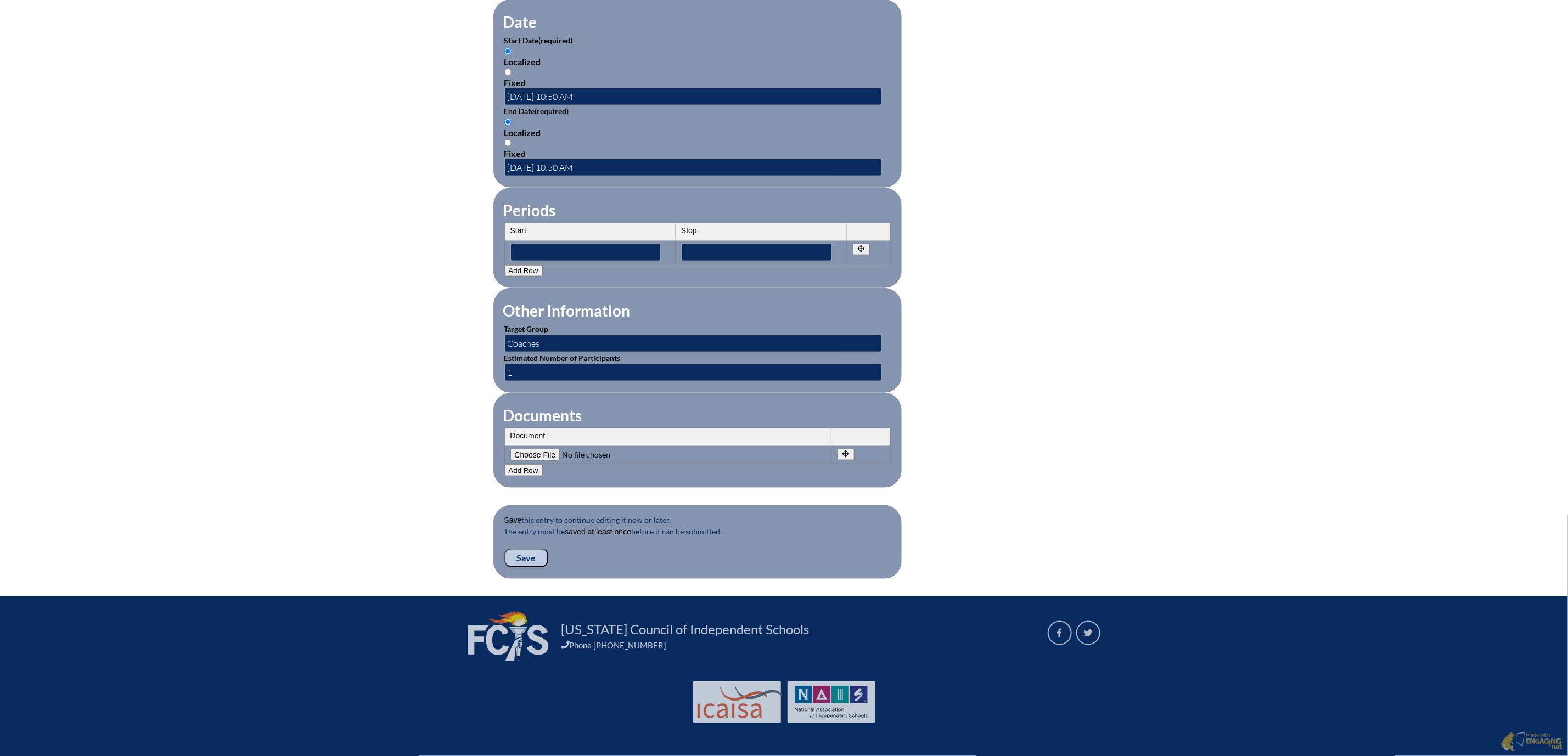
scroll to position [906, 0]
click at [505, 549] on input "Save" at bounding box center [527, 558] width 44 height 19
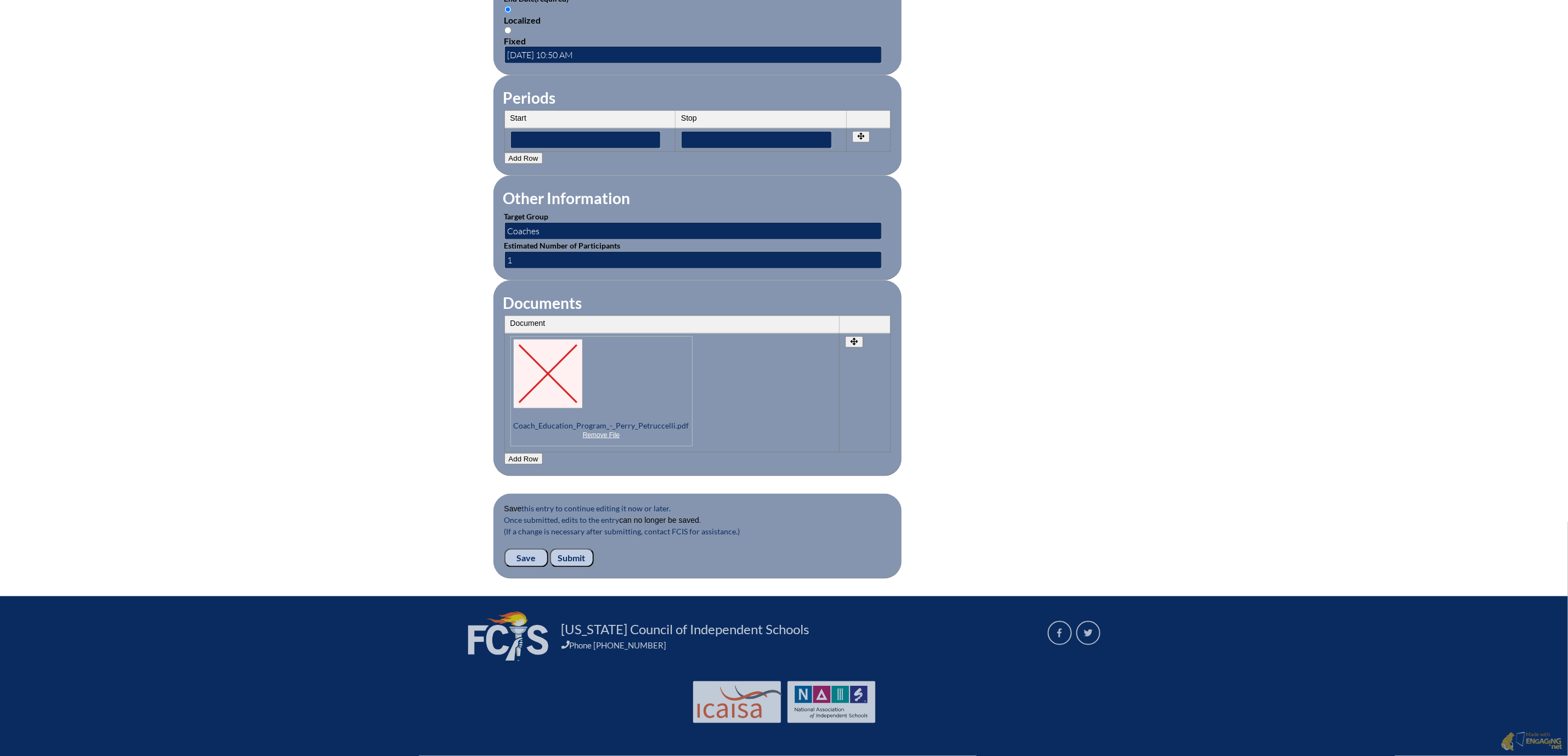
scroll to position [1057, 0]
click at [505, 549] on input "Save" at bounding box center [527, 558] width 44 height 19
click at [550, 549] on input "Submit" at bounding box center [572, 558] width 44 height 19
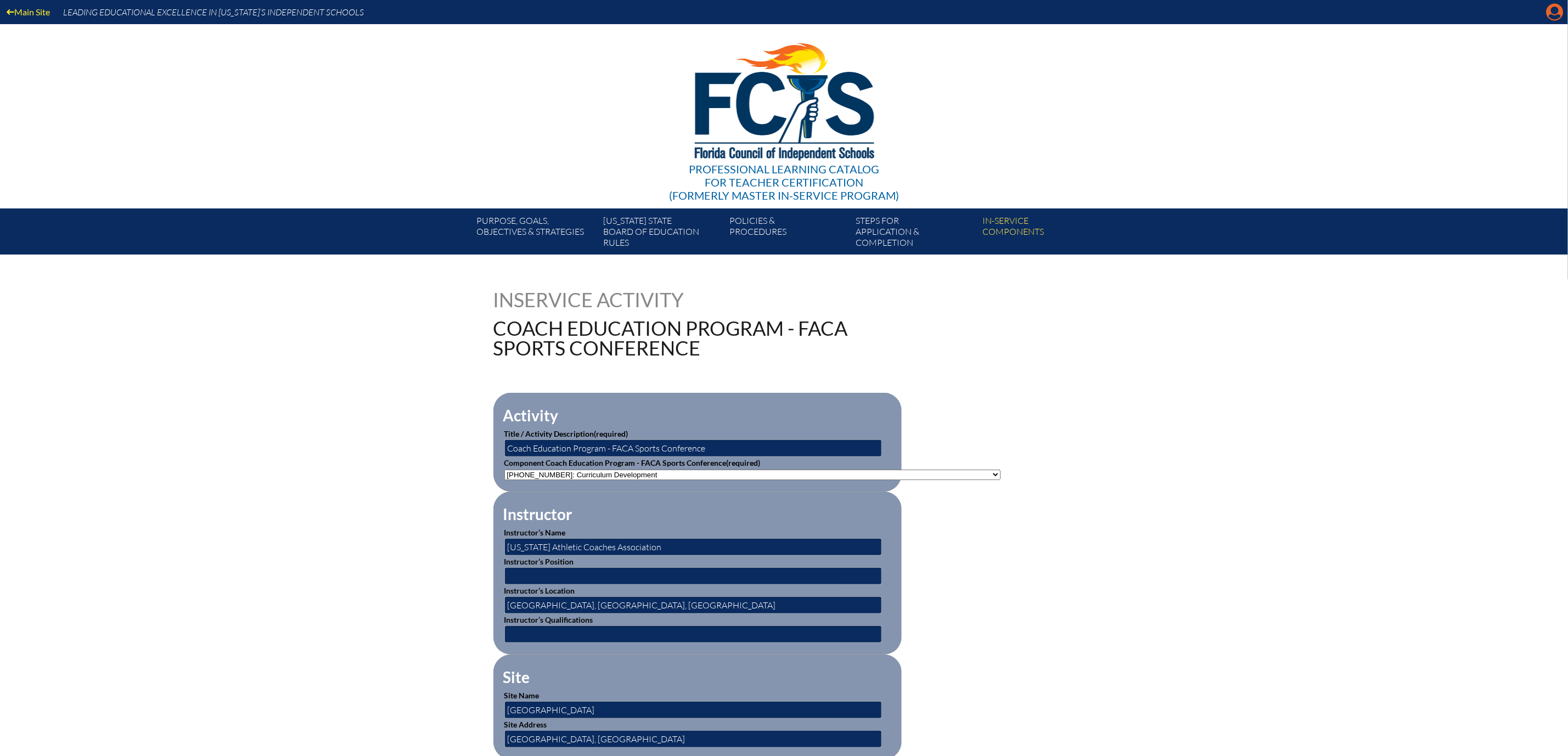
click at [1553, 13] on icon "Manage account" at bounding box center [1555, 12] width 18 height 18
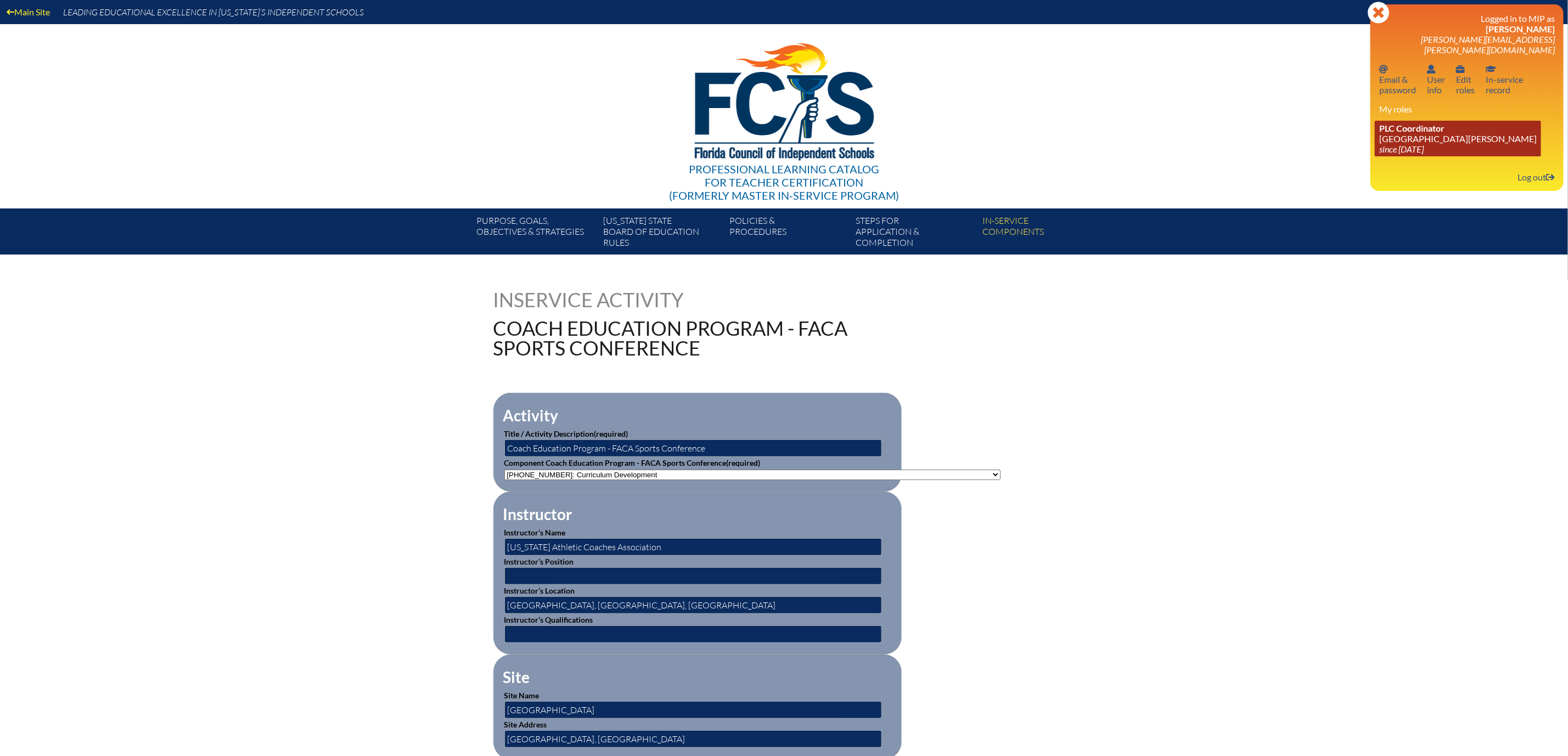
click at [1379, 133] on span "PLC Coordinator" at bounding box center [1412, 128] width 65 height 10
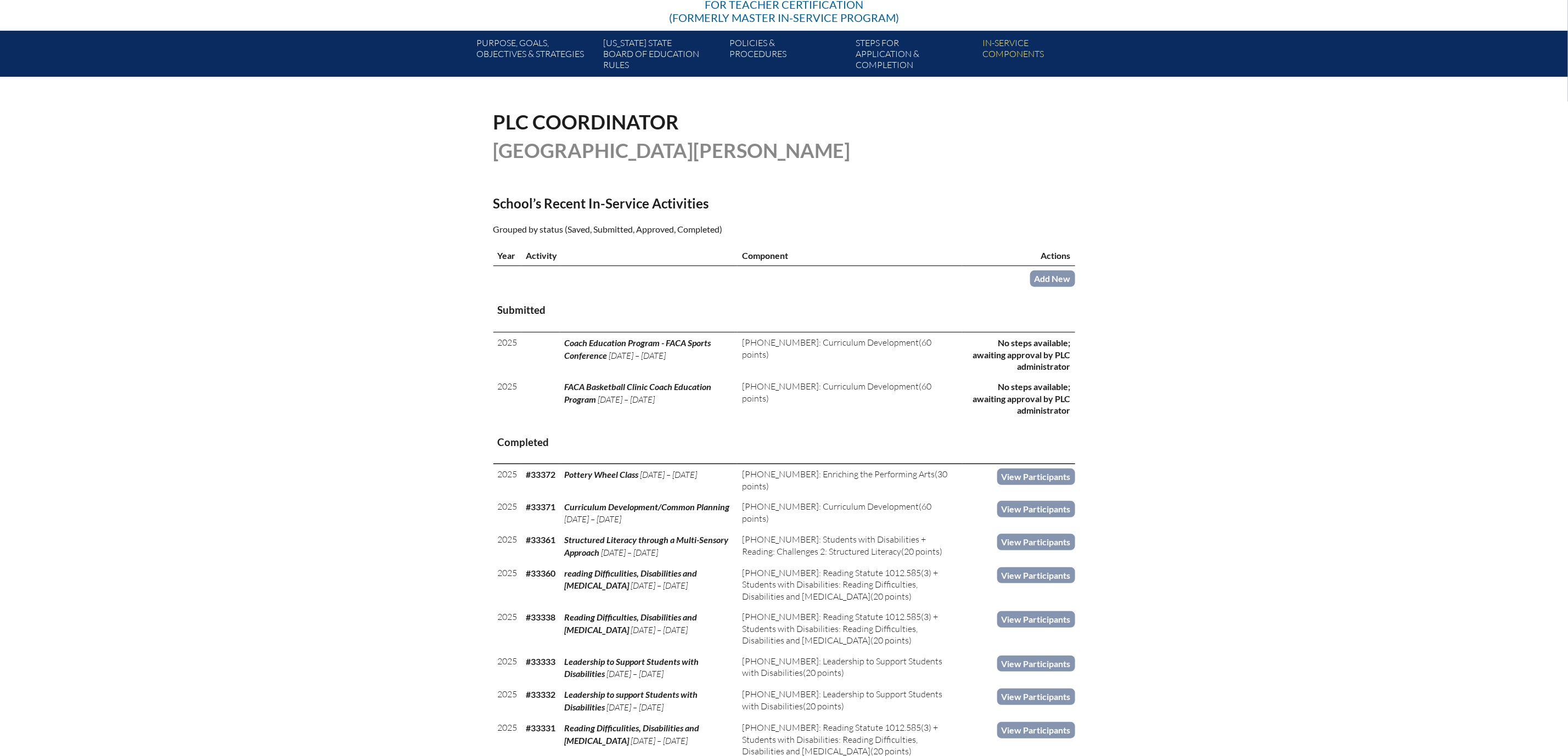
scroll to position [247, 0]
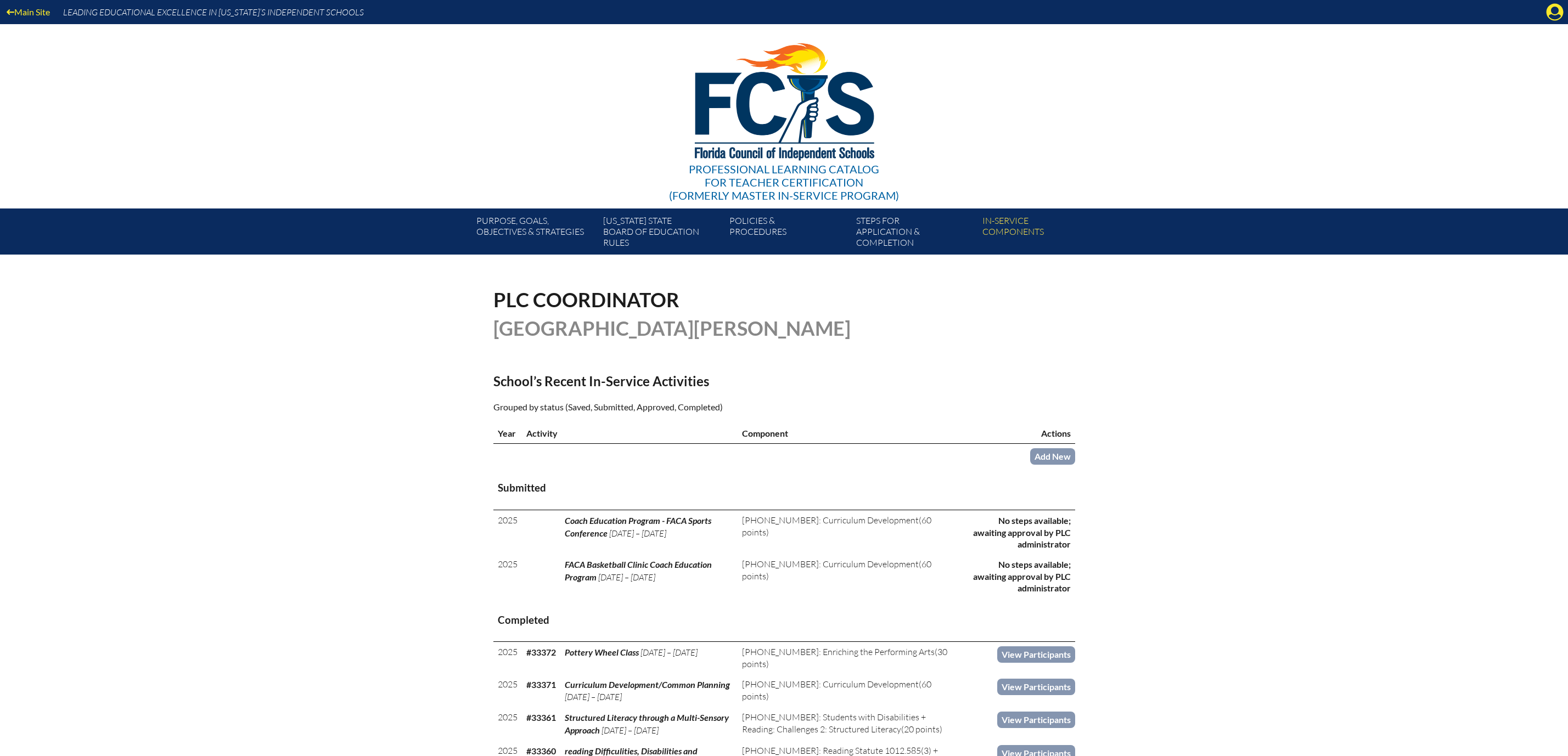
scroll to position [231, 0]
